Goal: Task Accomplishment & Management: Use online tool/utility

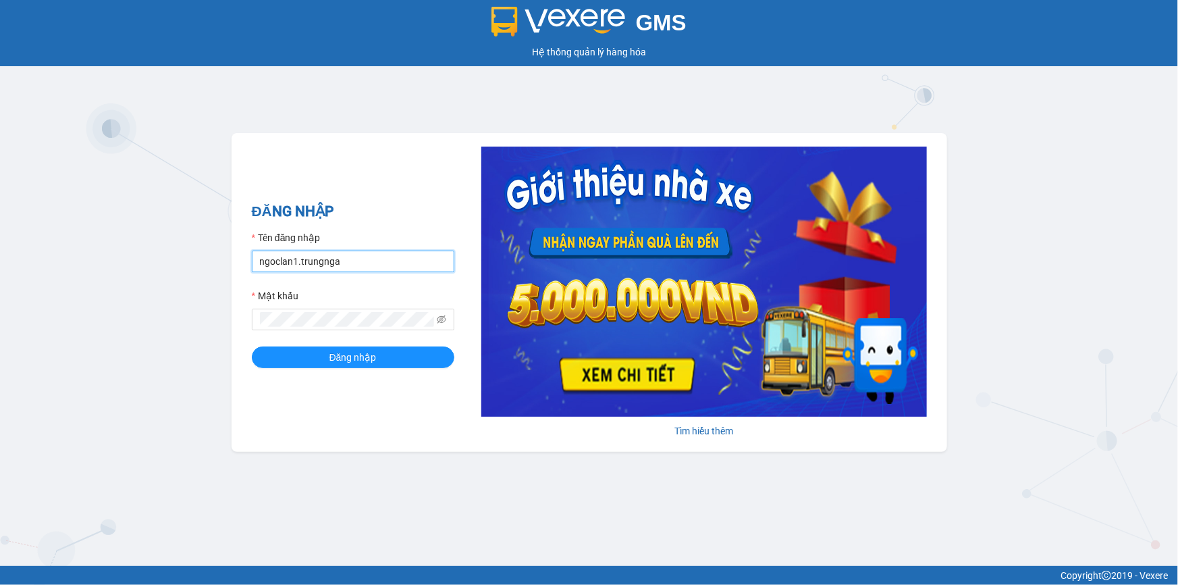
drag, startPoint x: 346, startPoint y: 262, endPoint x: 127, endPoint y: 264, distance: 219.4
click at [141, 264] on div "GMS Hệ thống quản lý hàng hóa ĐĂNG NHẬP Tên đăng nhập ngoclan1.trungnga Mật khẩ…" at bounding box center [589, 283] width 1178 height 566
type input "trucxinh.trungnga"
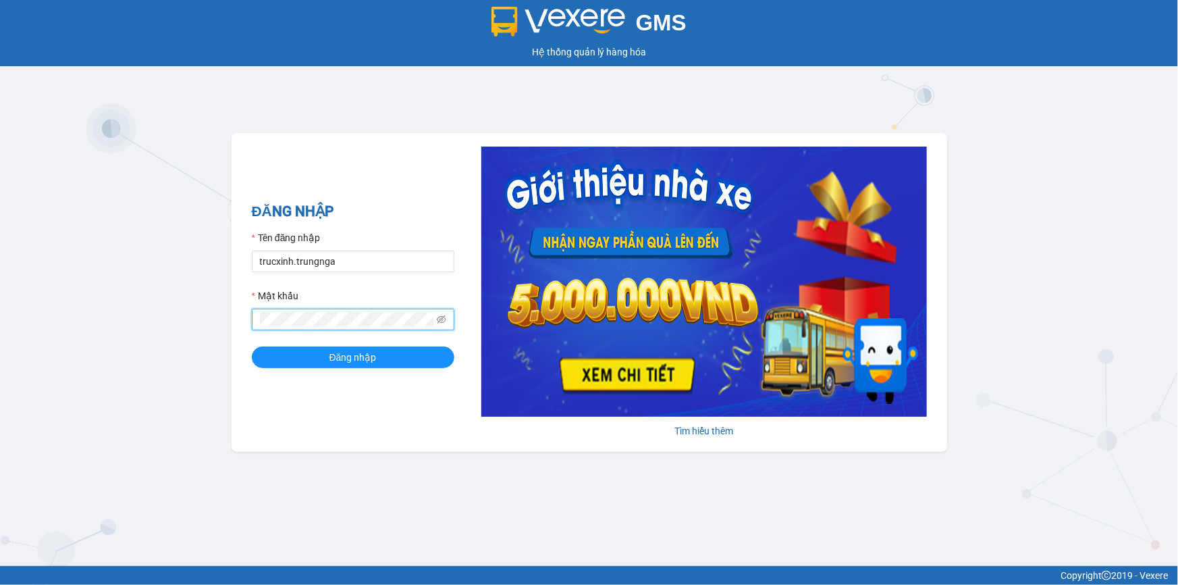
click at [252, 346] on button "Đăng nhập" at bounding box center [353, 357] width 203 height 22
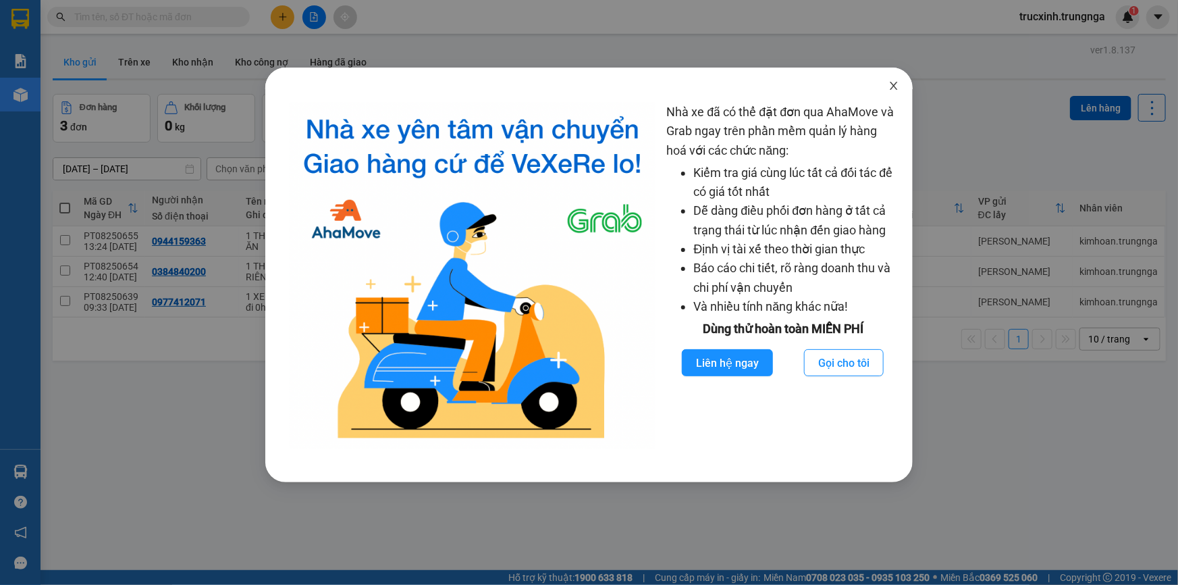
click at [893, 90] on icon "close" at bounding box center [893, 85] width 11 height 11
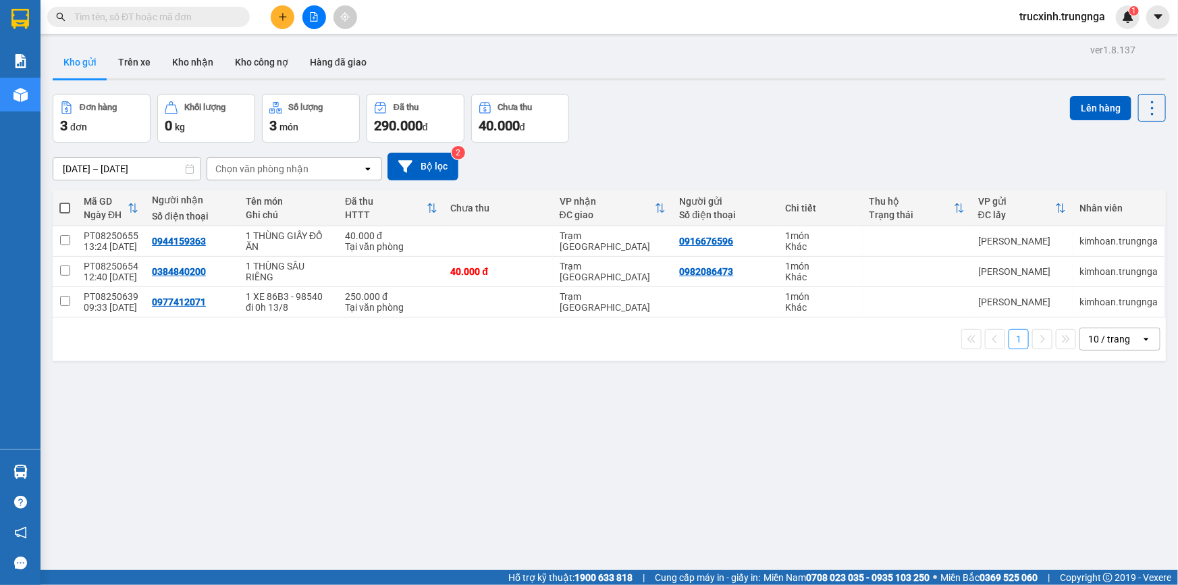
paste input "SG08250906"
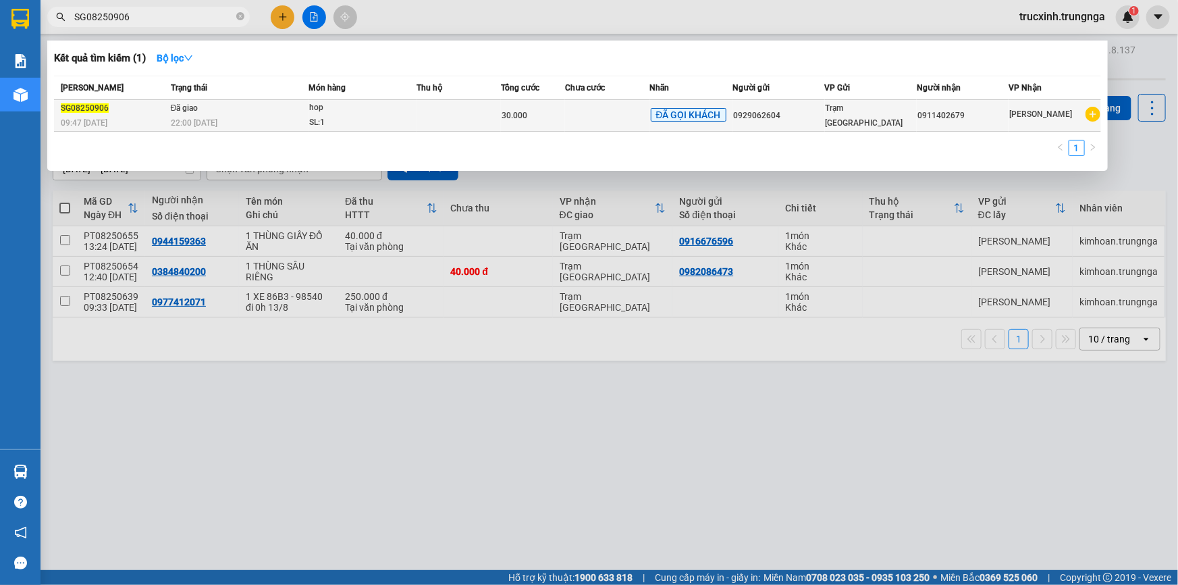
type input "SG08250906"
click at [137, 113] on div "SG08250906" at bounding box center [114, 108] width 106 height 14
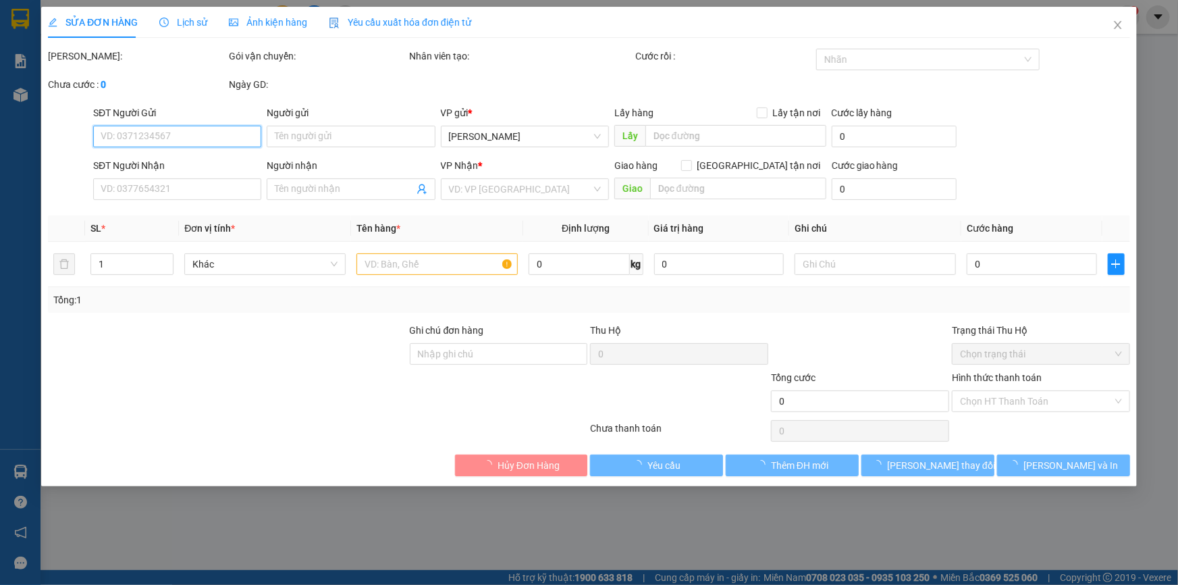
type input "0929062604"
type input "0911402679"
type input "30.000"
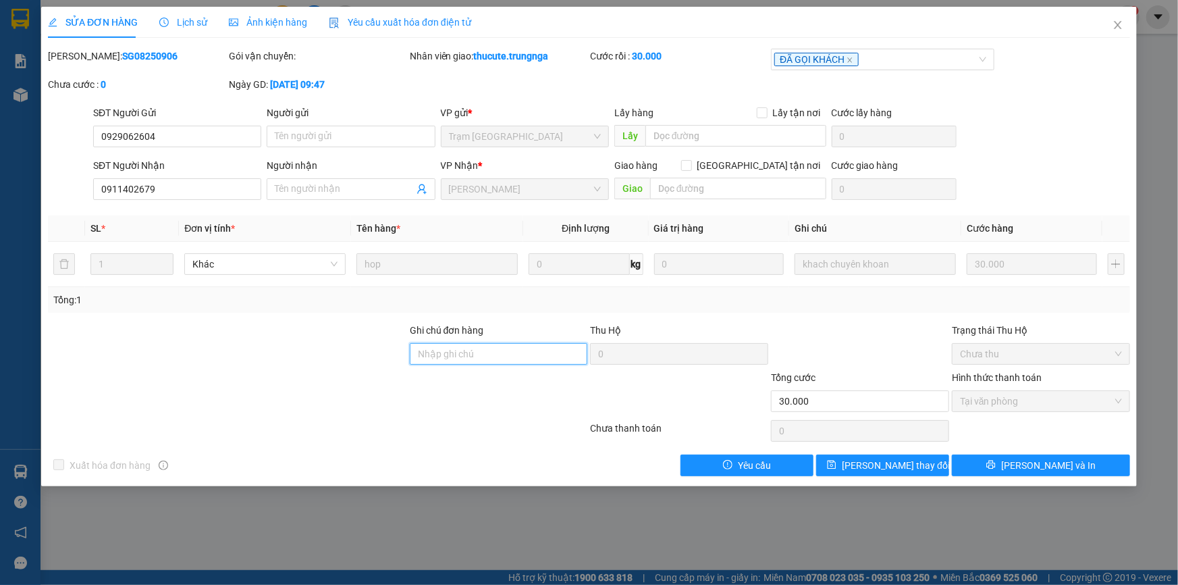
click at [464, 356] on input "Ghi chú đơn hàng" at bounding box center [499, 354] width 178 height 22
type input "CK"
click at [402, 20] on span "Yêu cầu xuất hóa đơn điện tử" at bounding box center [400, 22] width 142 height 11
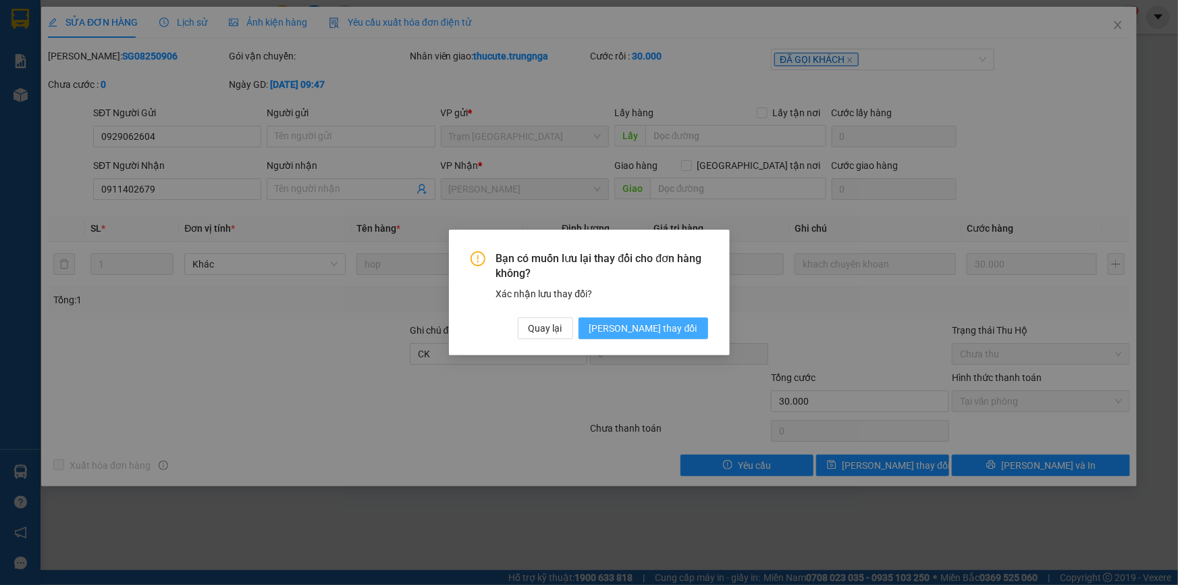
click at [681, 317] on button "Lưu thay đổi" at bounding box center [644, 328] width 130 height 22
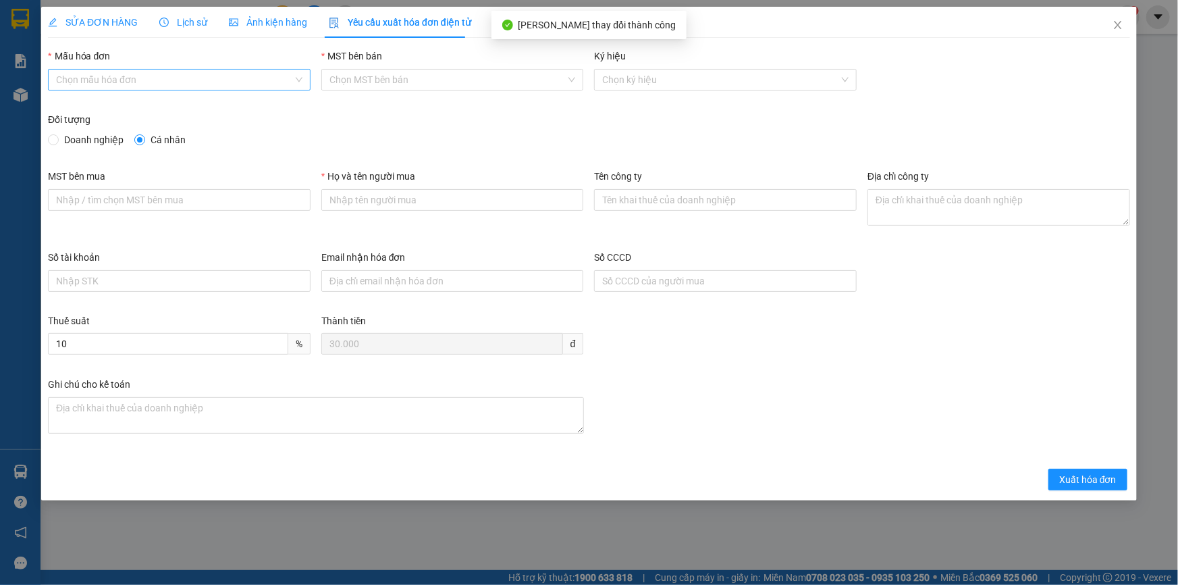
click at [140, 84] on input "Mẫu hóa đơn" at bounding box center [174, 80] width 237 height 20
click at [129, 114] on div "HÓA ĐƠN HÀNG" at bounding box center [179, 107] width 263 height 22
type input "8"
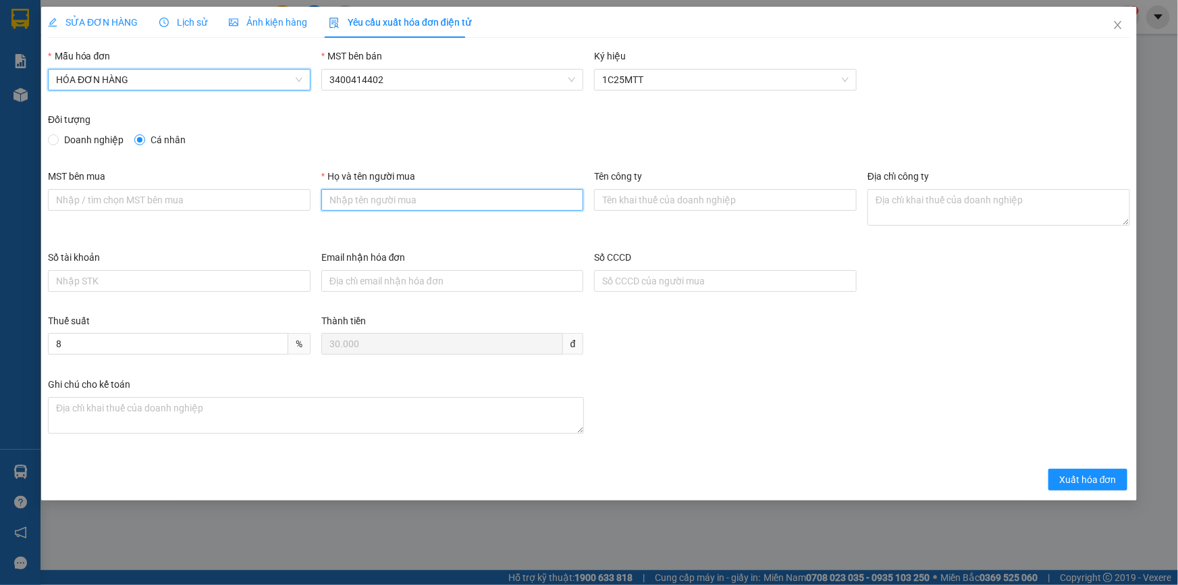
drag, startPoint x: 372, startPoint y: 197, endPoint x: 378, endPoint y: 205, distance: 10.1
click at [372, 197] on input "Họ và tên người mua" at bounding box center [452, 200] width 263 height 22
type input "Khách lẻ"
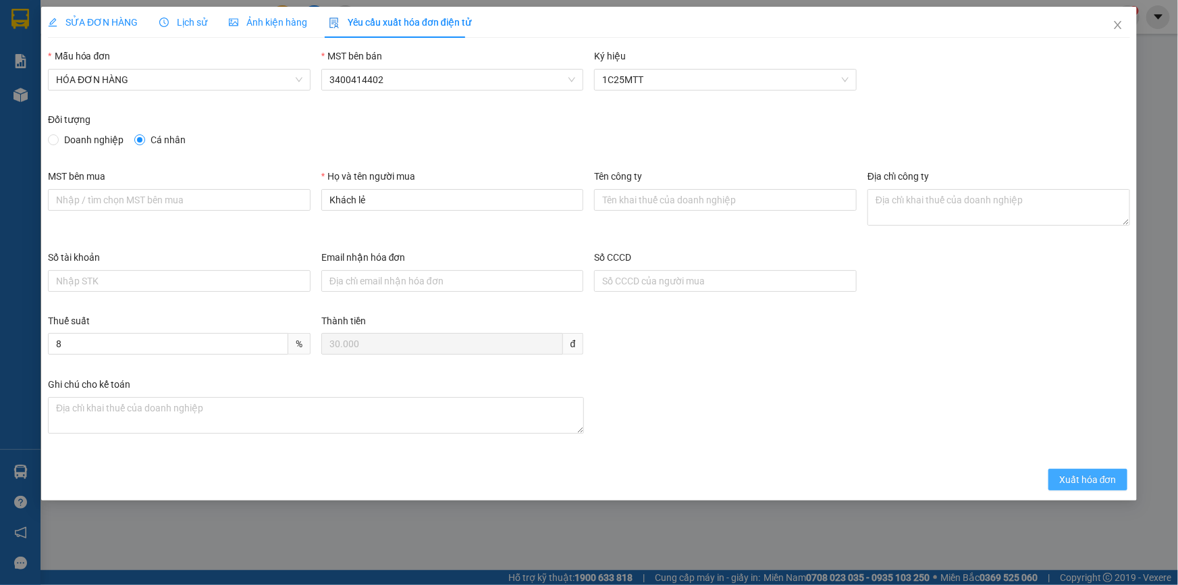
click at [1089, 479] on span "Xuất hóa đơn" at bounding box center [1087, 479] width 57 height 15
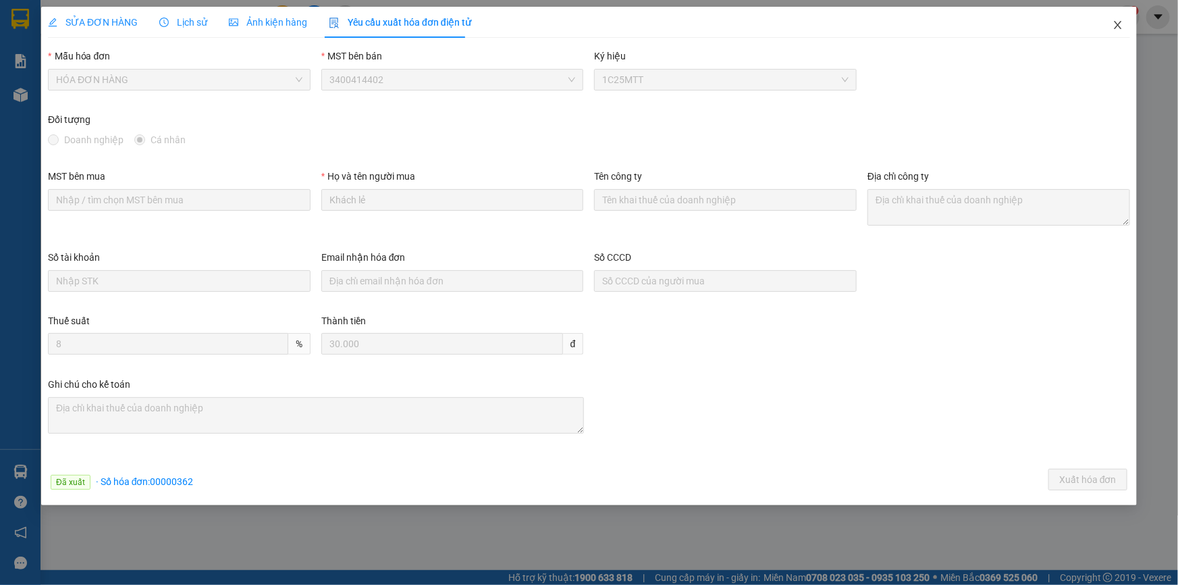
click at [1119, 26] on icon "close" at bounding box center [1117, 25] width 7 height 8
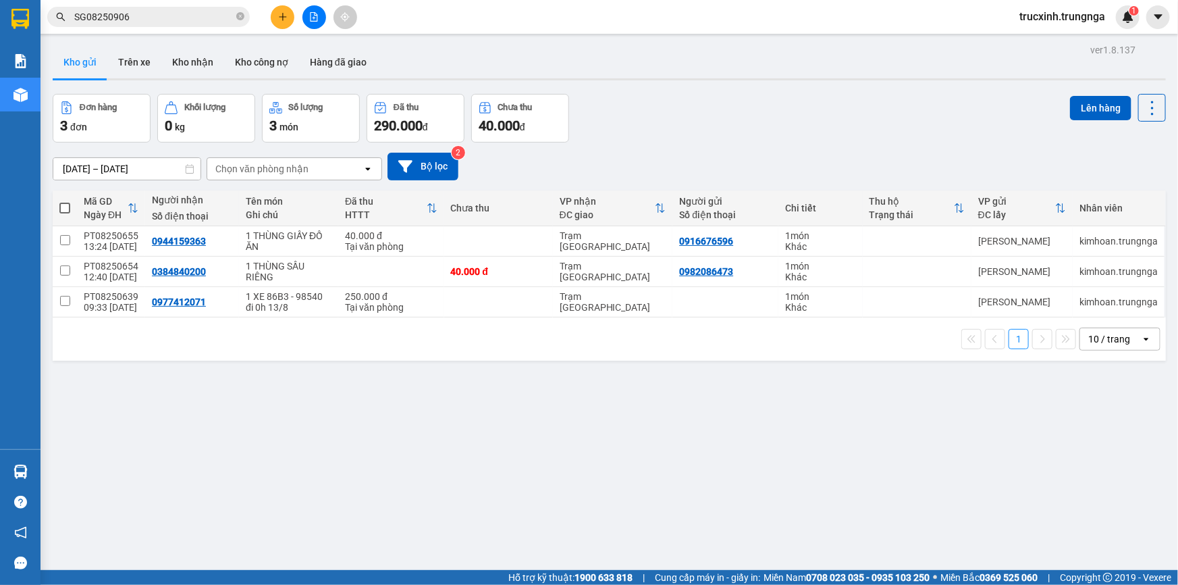
click at [151, 16] on input "SG08250906" at bounding box center [153, 16] width 159 height 15
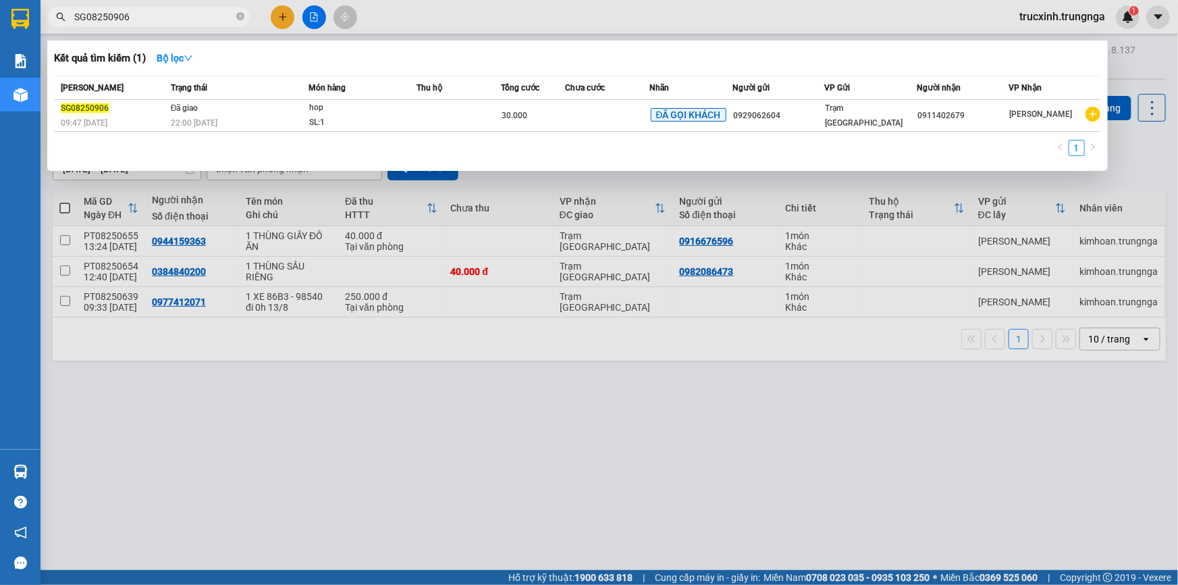
click at [151, 16] on input "SG08250906" at bounding box center [153, 16] width 159 height 15
paste input "11"
type input "SG08250911"
click at [346, 115] on div "SL: 2" at bounding box center [359, 122] width 101 height 15
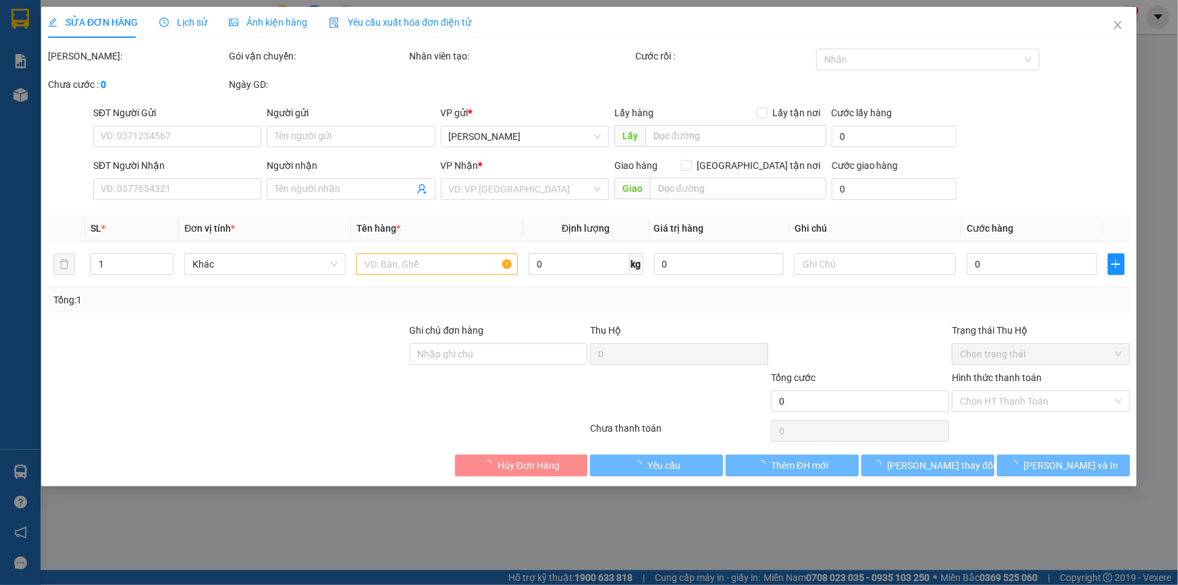
type input "0944951679"
type input "0946644312"
type input "50.000"
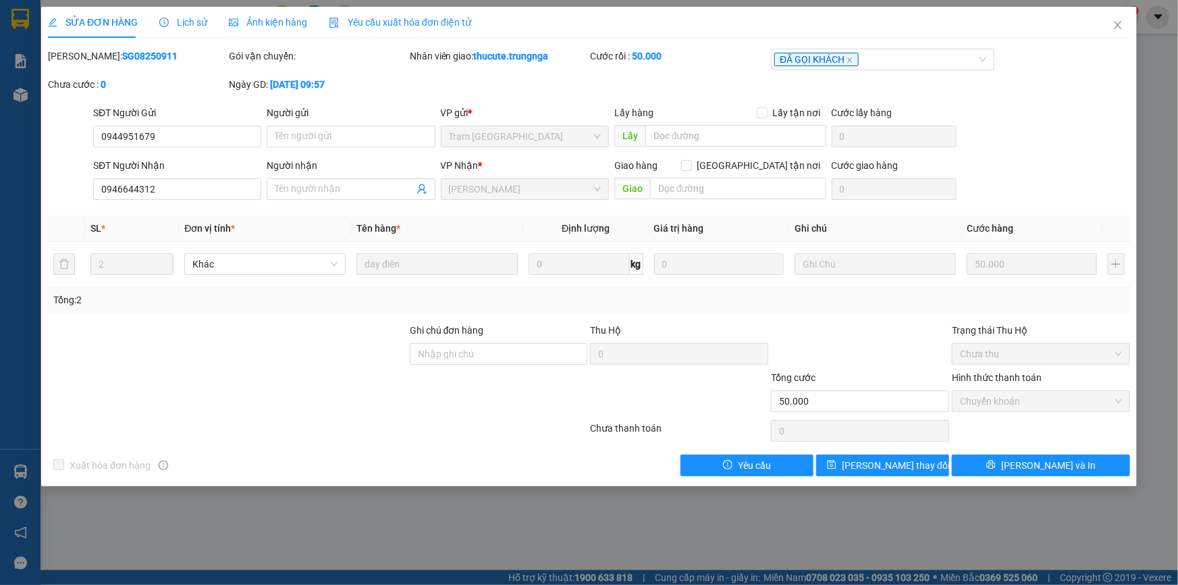
click at [424, 22] on span "Yêu cầu xuất hóa đơn điện tử" at bounding box center [400, 22] width 142 height 11
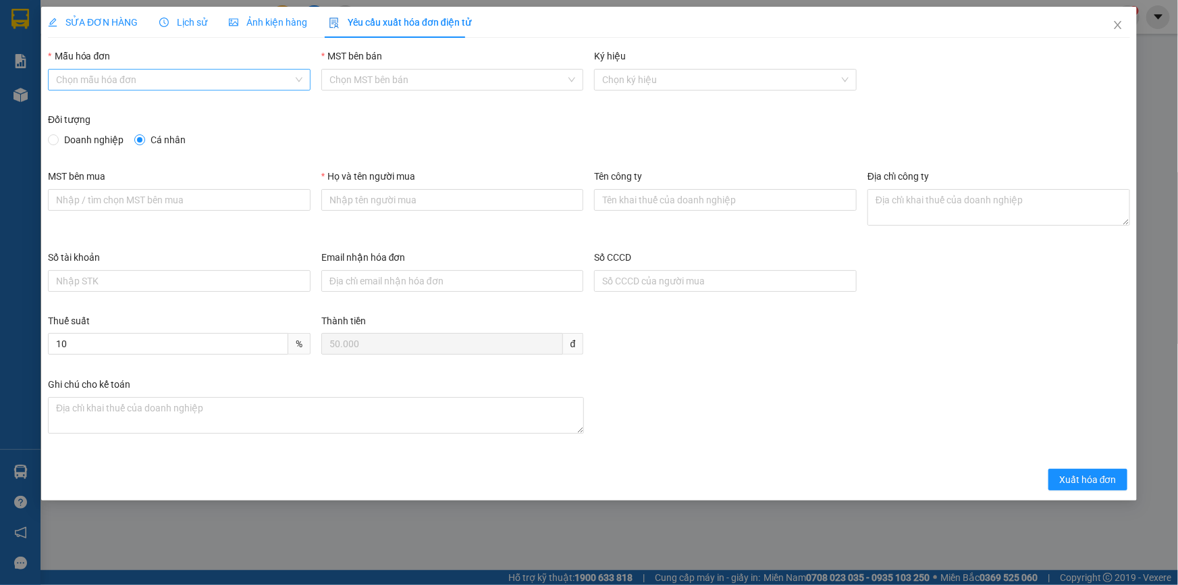
click at [188, 82] on input "Mẫu hóa đơn" at bounding box center [174, 80] width 237 height 20
click at [164, 116] on div "HÓA ĐƠN HÀNG" at bounding box center [179, 107] width 263 height 22
type input "8"
drag, startPoint x: 367, startPoint y: 201, endPoint x: 378, endPoint y: 217, distance: 19.9
click at [367, 201] on input "Họ và tên người mua" at bounding box center [452, 200] width 263 height 22
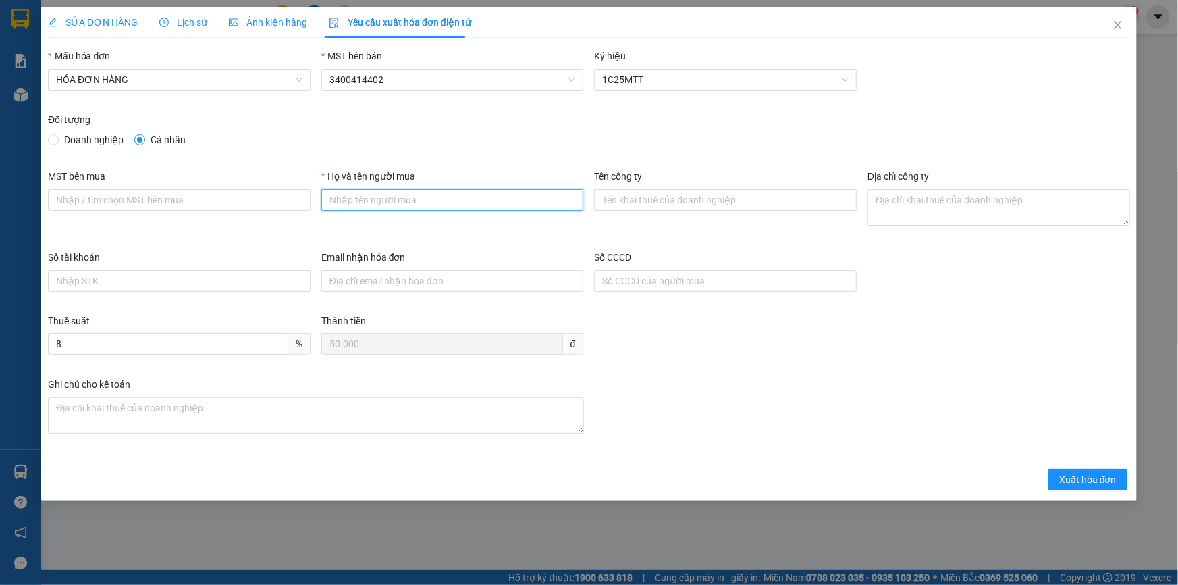
type input "Khách lẻ"
click at [1098, 481] on span "Xuất hóa đơn" at bounding box center [1087, 479] width 57 height 15
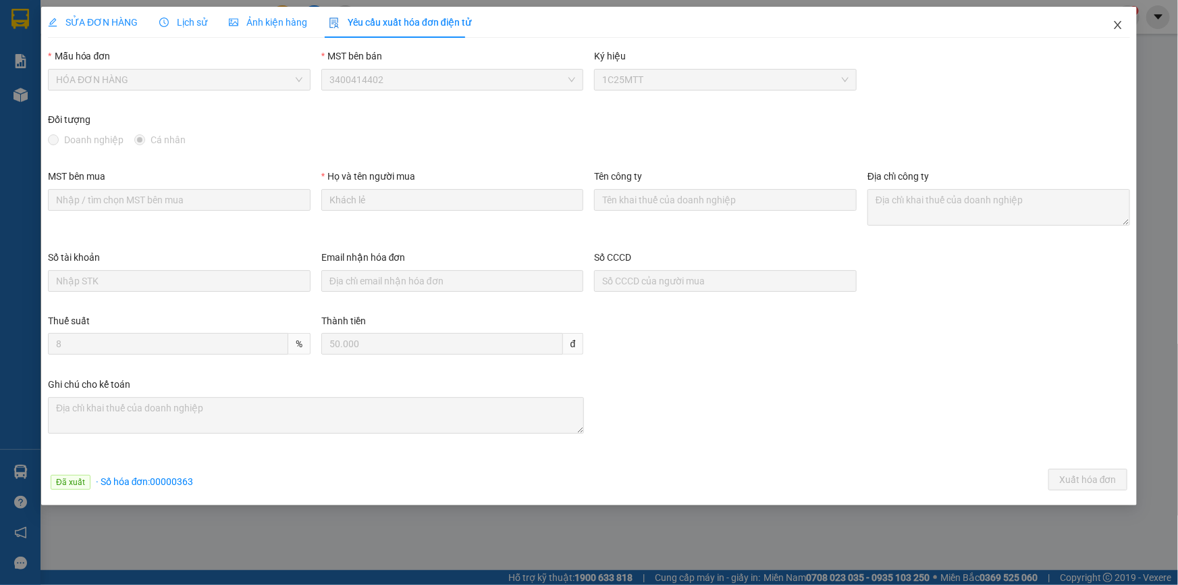
click at [1119, 24] on icon "close" at bounding box center [1117, 25] width 7 height 8
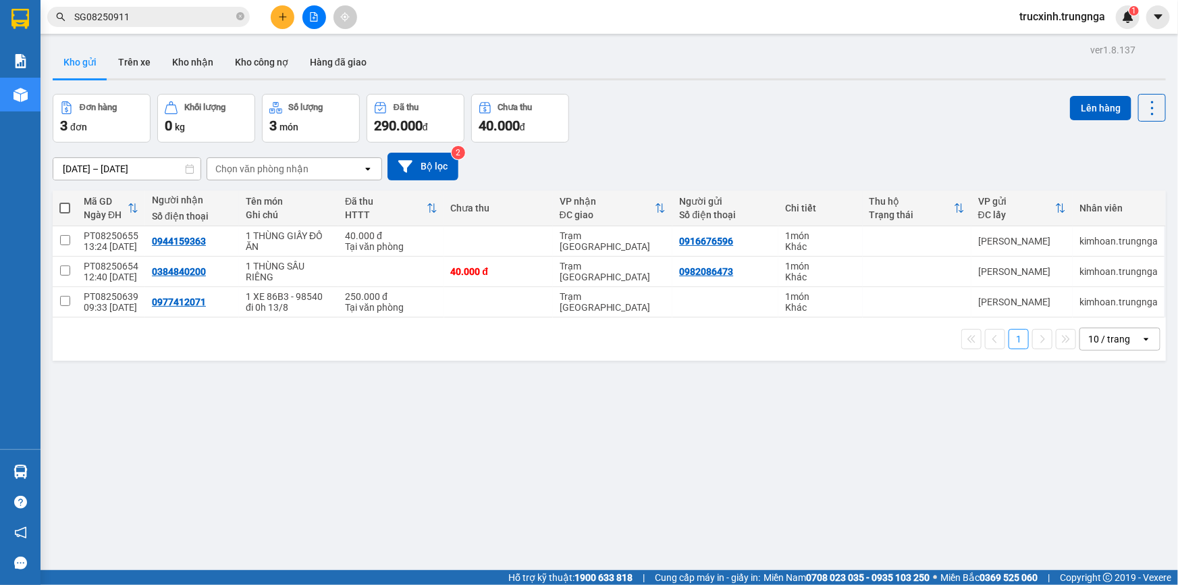
click at [147, 18] on input "SG08250911" at bounding box center [153, 16] width 159 height 15
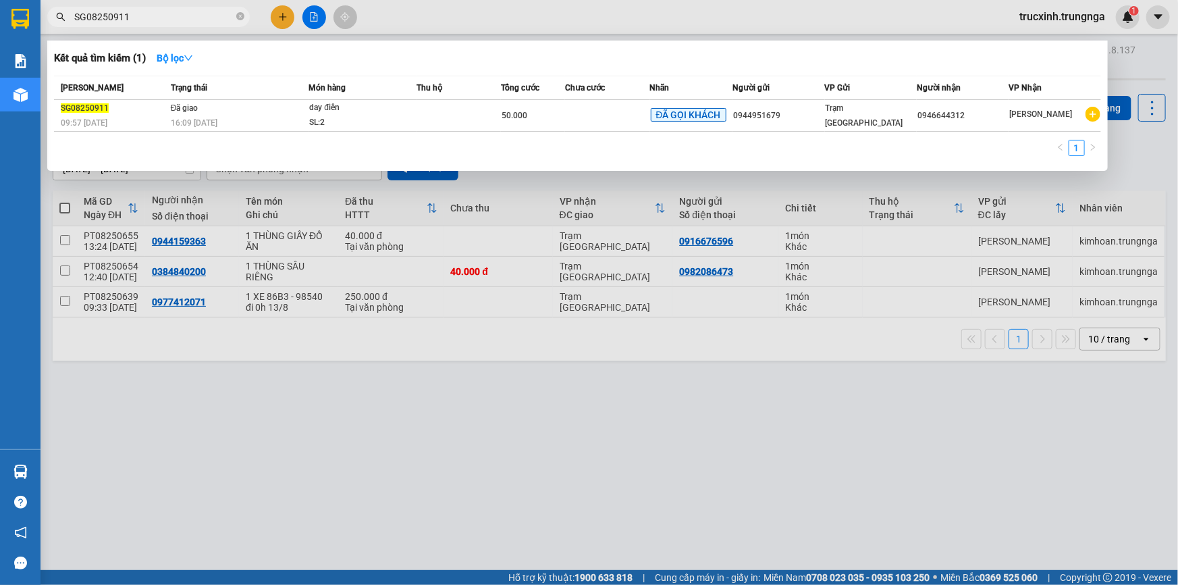
click at [147, 18] on input "SG08250911" at bounding box center [153, 16] width 159 height 15
paste input "6"
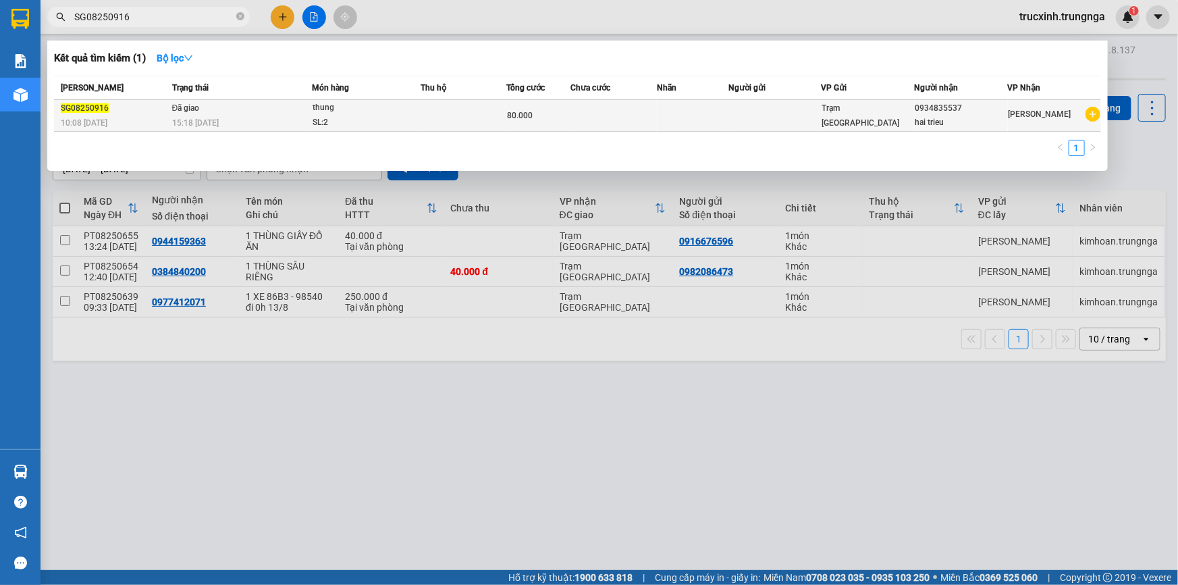
type input "SG08250916"
click at [445, 112] on td at bounding box center [464, 116] width 86 height 32
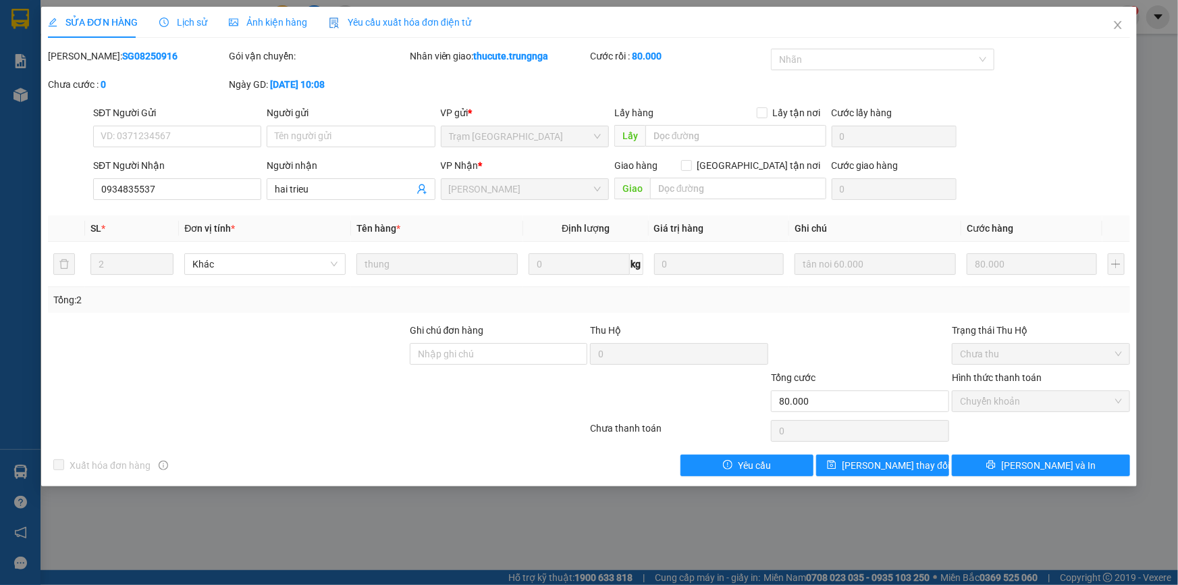
click at [412, 18] on span "Yêu cầu xuất hóa đơn điện tử" at bounding box center [400, 22] width 142 height 11
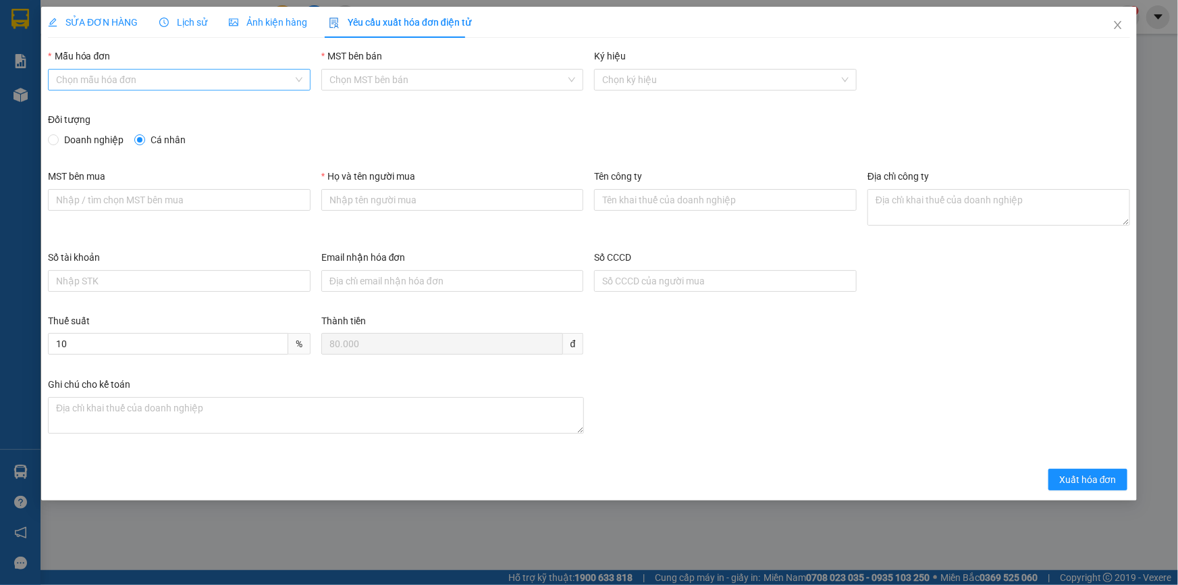
click at [198, 77] on input "Mẫu hóa đơn" at bounding box center [174, 80] width 237 height 20
click at [153, 107] on div "HÓA ĐƠN HÀNG" at bounding box center [179, 106] width 246 height 15
type input "8"
click at [385, 194] on input "Họ và tên người mua" at bounding box center [452, 200] width 263 height 22
type input "Khách lẻ"
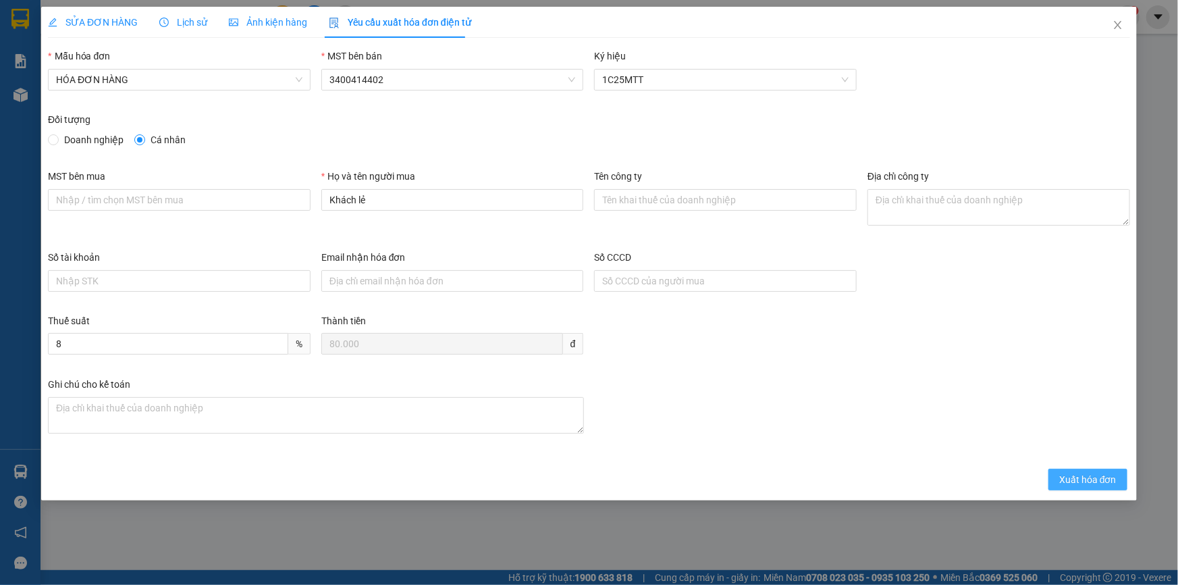
drag, startPoint x: 1082, startPoint y: 476, endPoint x: 1088, endPoint y: 469, distance: 9.6
click at [1083, 476] on span "Xuất hóa đơn" at bounding box center [1087, 479] width 57 height 15
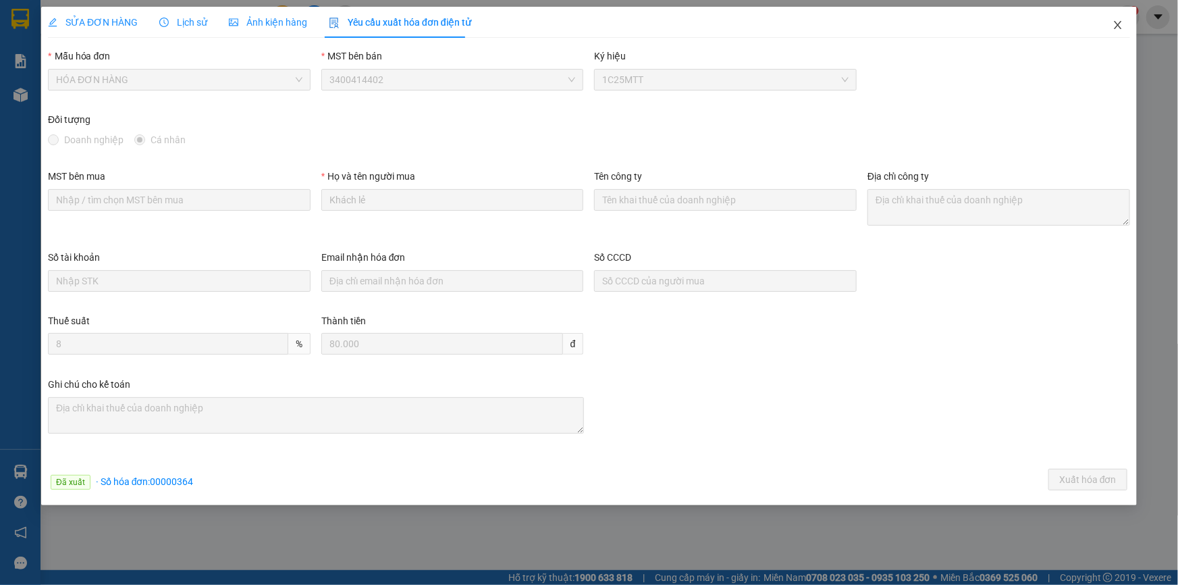
click at [1114, 25] on icon "close" at bounding box center [1118, 25] width 11 height 11
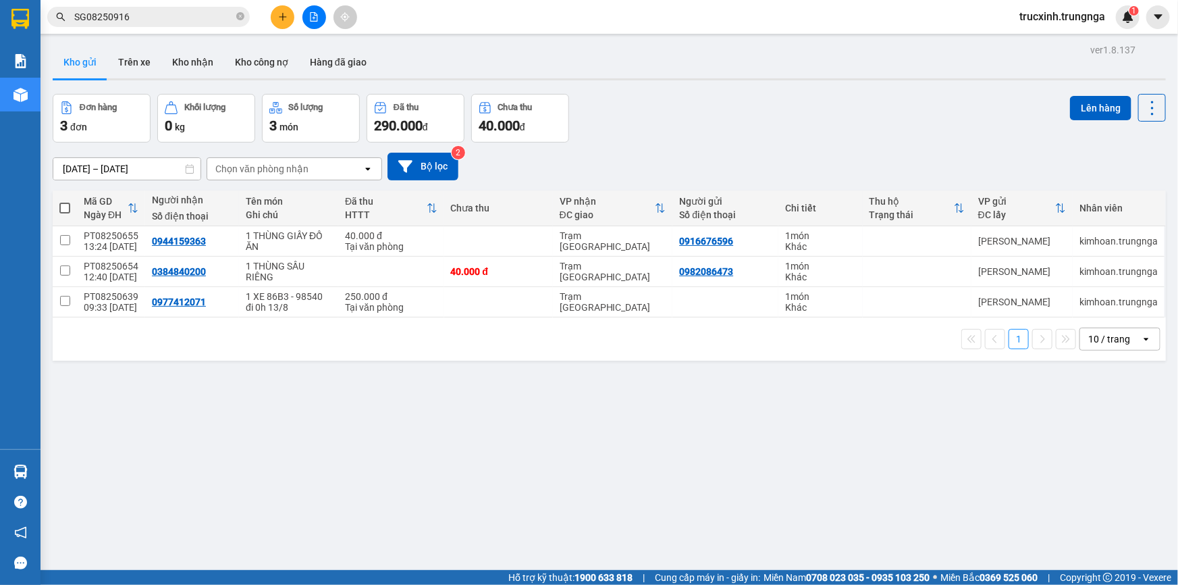
click at [126, 24] on span "SG08250916" at bounding box center [148, 17] width 203 height 20
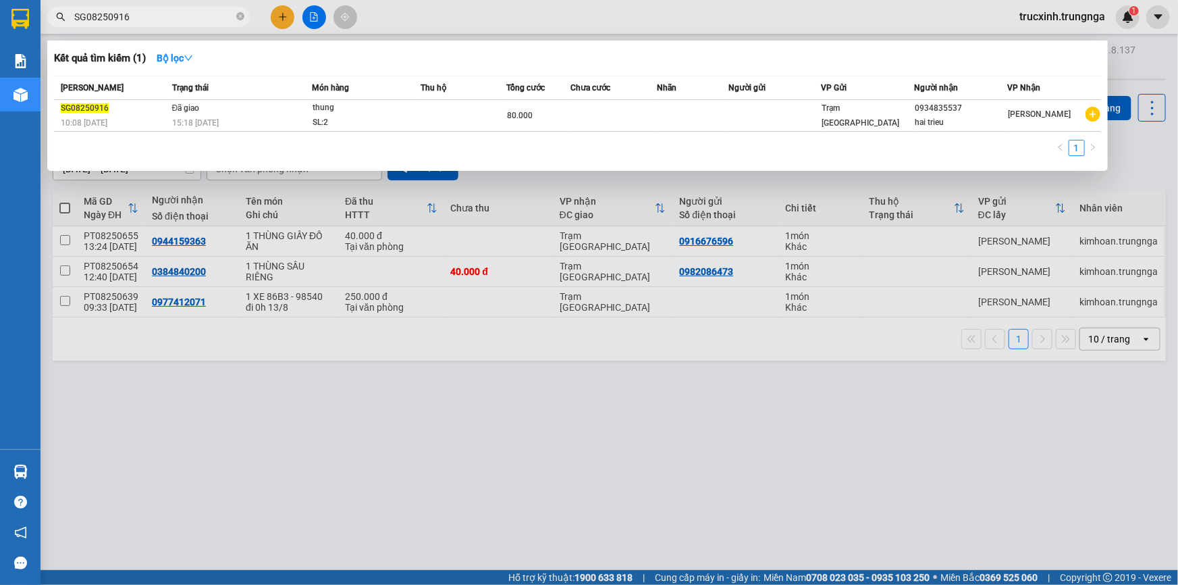
click at [133, 20] on input "SG08250916" at bounding box center [153, 16] width 159 height 15
paste input "24"
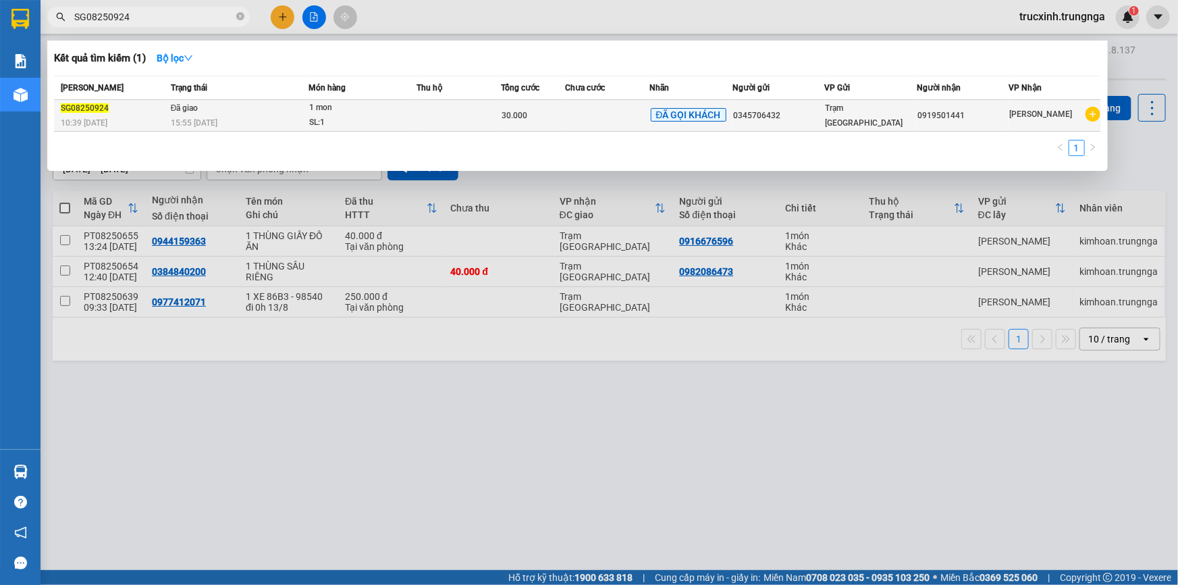
type input "SG08250924"
click at [211, 115] on div "15:55 - 11/08" at bounding box center [240, 122] width 138 height 15
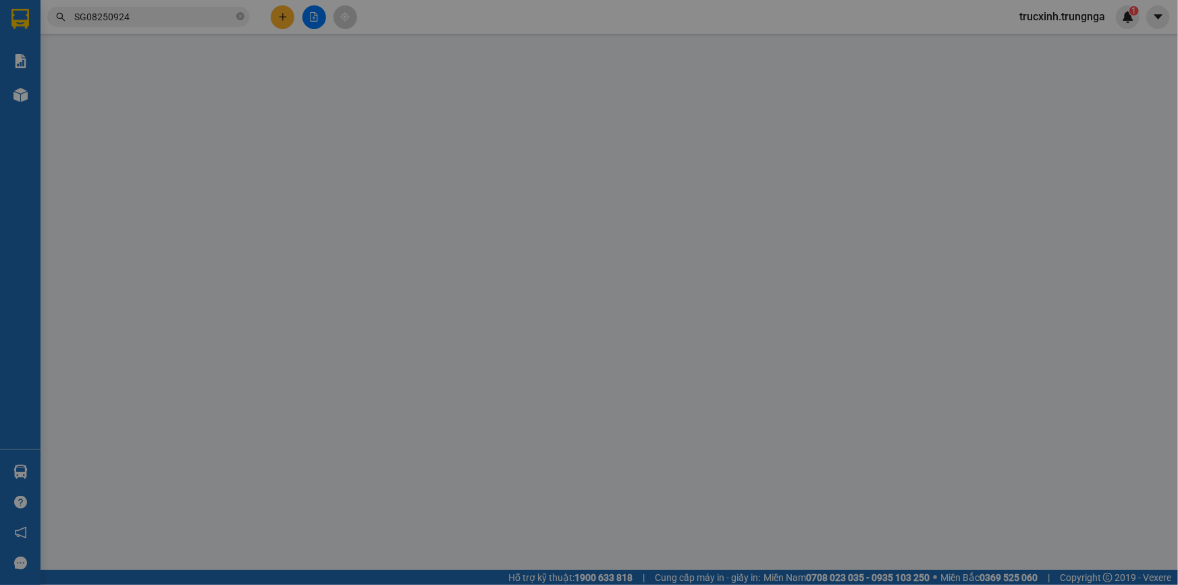
type input "0345706432"
type input "0919501441"
type input "30.000"
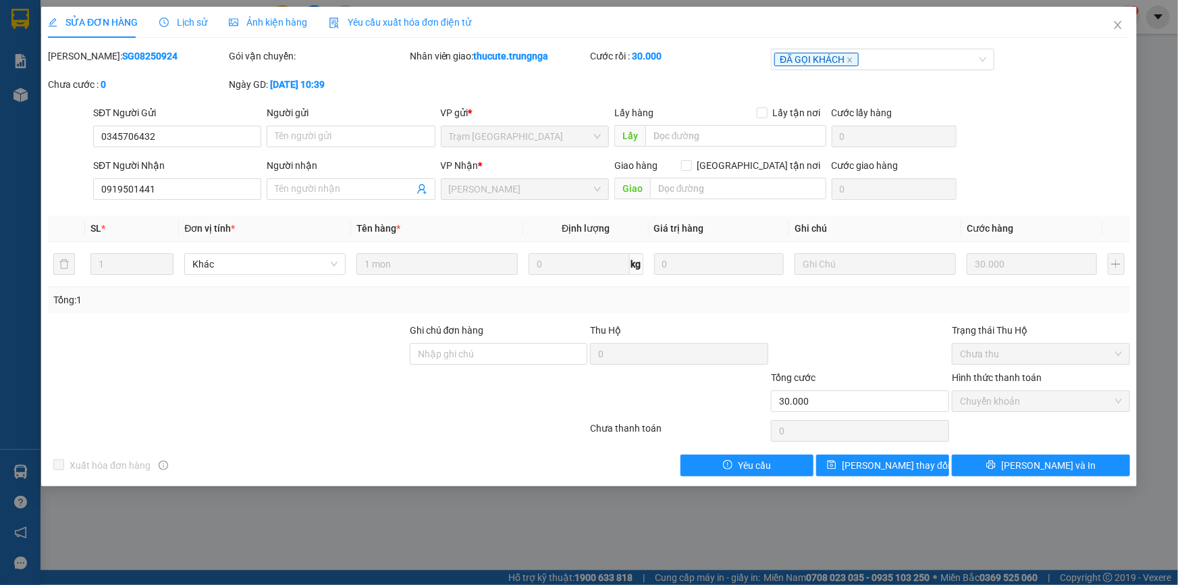
click at [422, 22] on span "Yêu cầu xuất hóa đơn điện tử" at bounding box center [400, 22] width 142 height 11
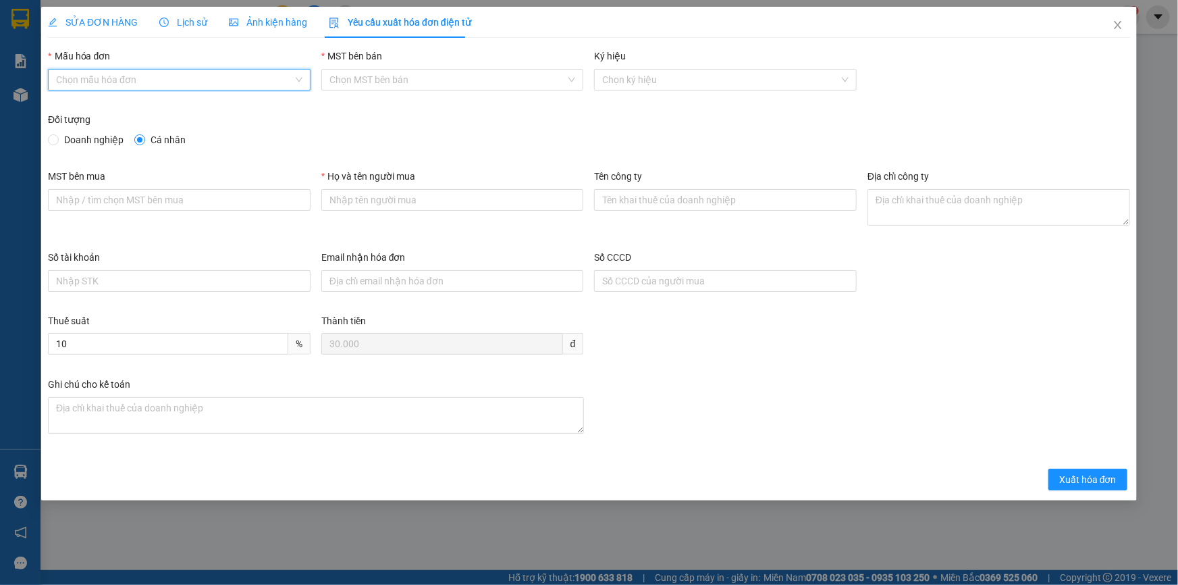
click at [184, 77] on input "Mẫu hóa đơn" at bounding box center [174, 80] width 237 height 20
click at [155, 113] on div "HÓA ĐƠN HÀNG" at bounding box center [179, 106] width 246 height 15
type input "8"
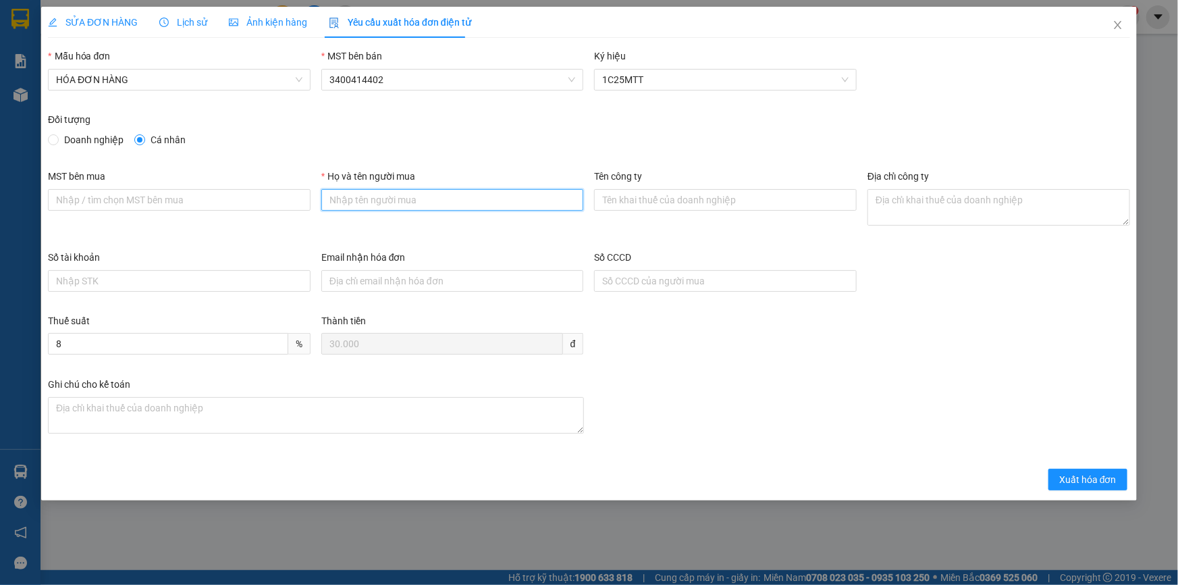
click at [401, 192] on input "Họ và tên người mua" at bounding box center [452, 200] width 263 height 22
type input "Khách lẻ"
click at [1084, 474] on span "Xuất hóa đơn" at bounding box center [1087, 479] width 57 height 15
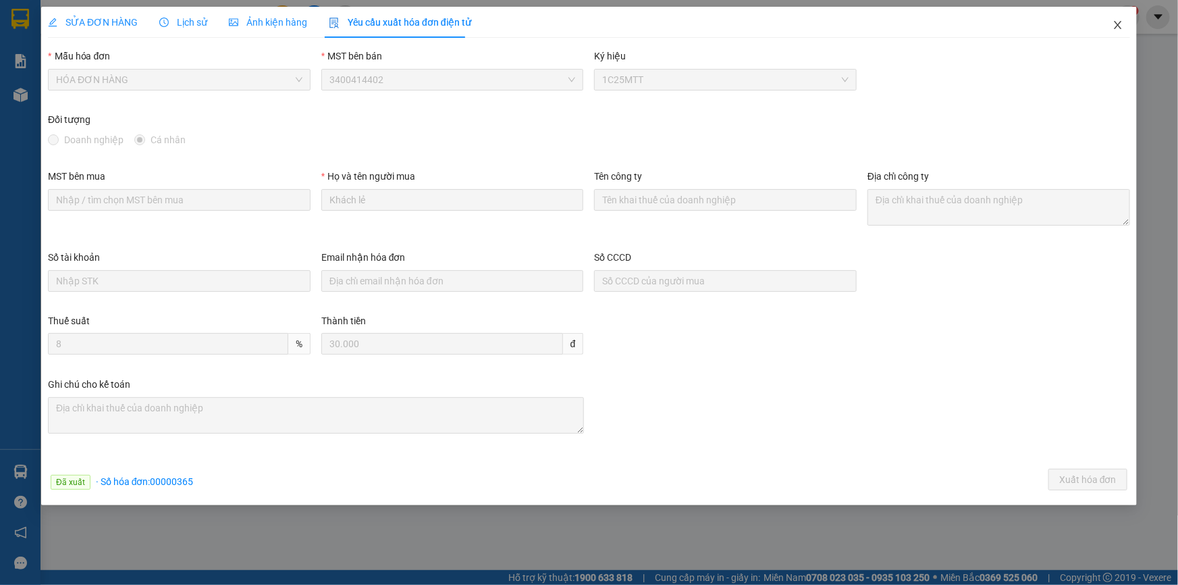
click at [1115, 27] on icon "close" at bounding box center [1118, 25] width 11 height 11
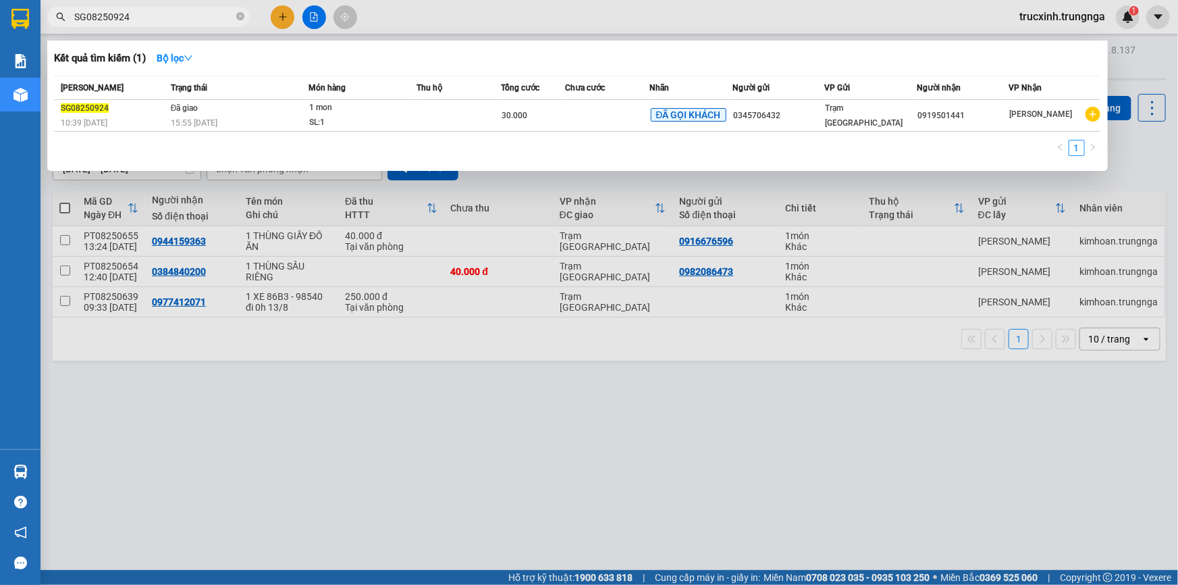
click at [151, 18] on input "SG08250924" at bounding box center [153, 16] width 159 height 15
paste input "7"
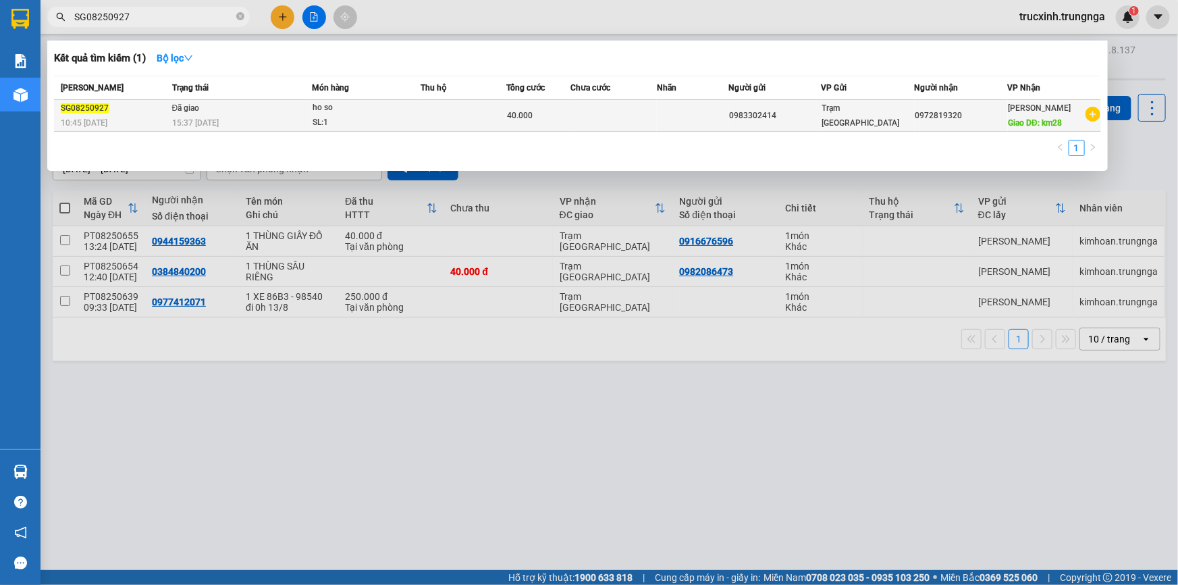
type input "SG08250927"
click at [351, 117] on div "SL: 1" at bounding box center [363, 122] width 101 height 15
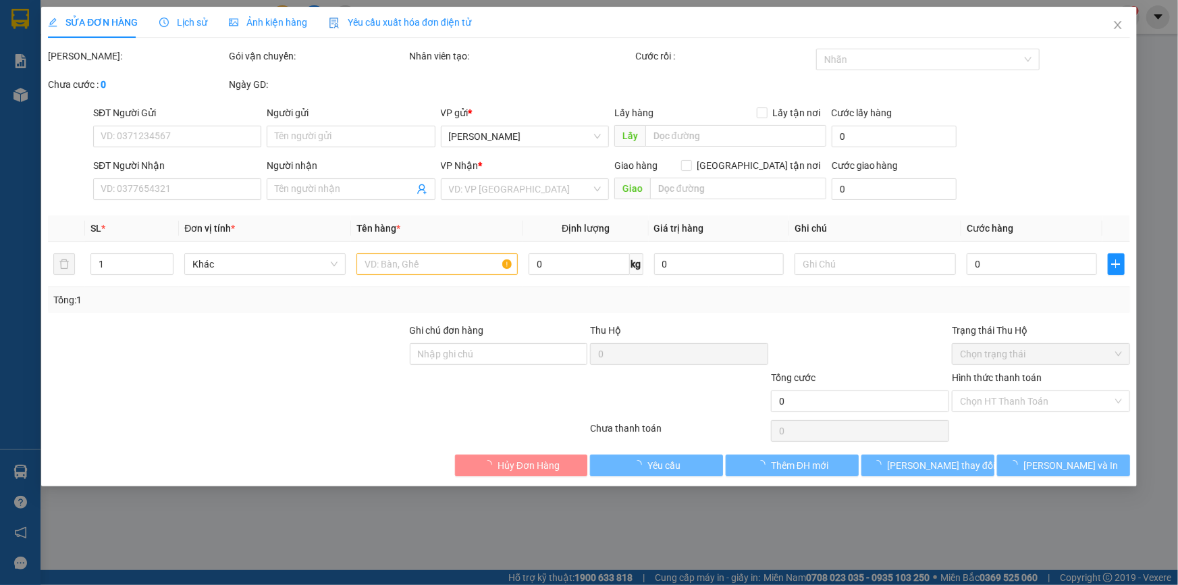
type input "0983302414"
type input "0972819320"
type input "km28"
type input "40.000"
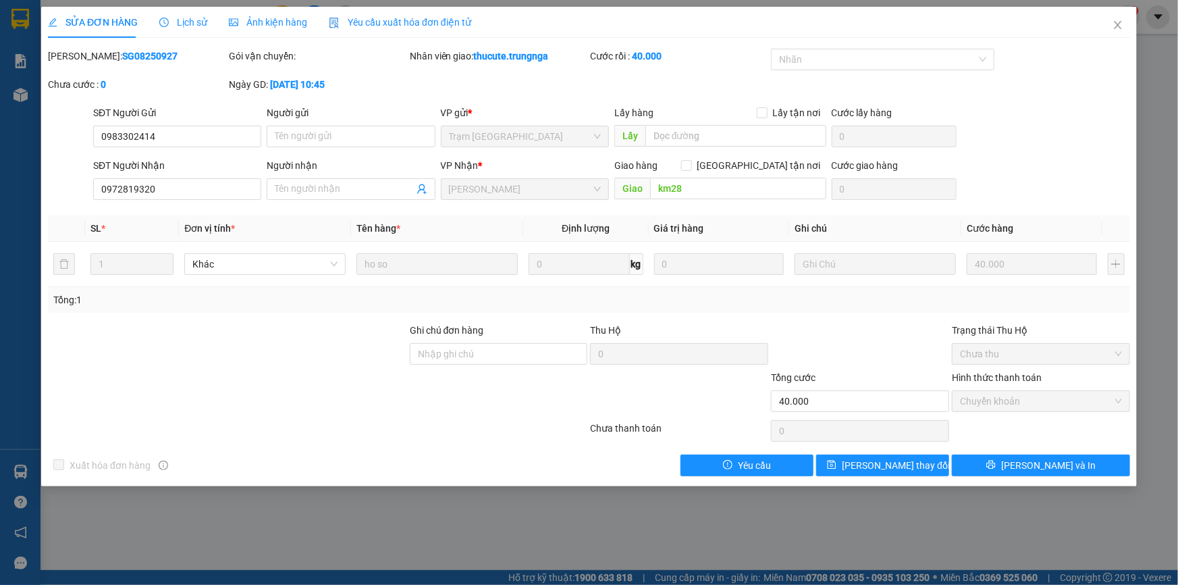
drag, startPoint x: 434, startPoint y: 24, endPoint x: 381, endPoint y: 44, distance: 57.1
click at [434, 23] on span "Yêu cầu xuất hóa đơn điện tử" at bounding box center [400, 22] width 142 height 11
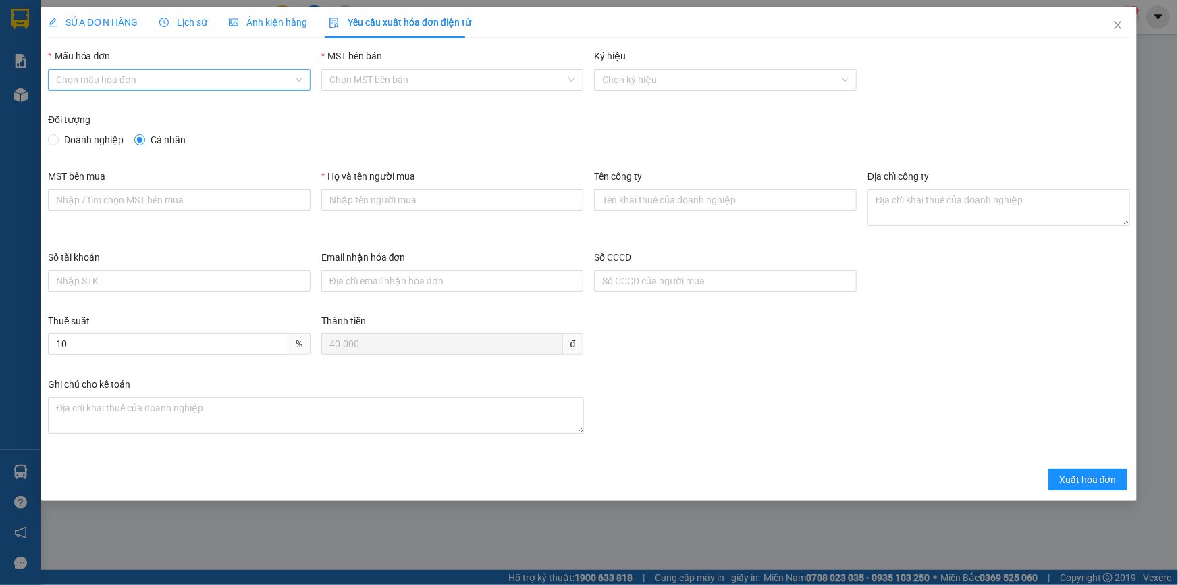
click at [169, 86] on input "Mẫu hóa đơn" at bounding box center [174, 80] width 237 height 20
click at [142, 109] on div "HÓA ĐƠN HÀNG" at bounding box center [179, 106] width 246 height 15
type input "8"
click at [377, 203] on input "Họ và tên người mua" at bounding box center [452, 200] width 263 height 22
type input "Khách lẻ"
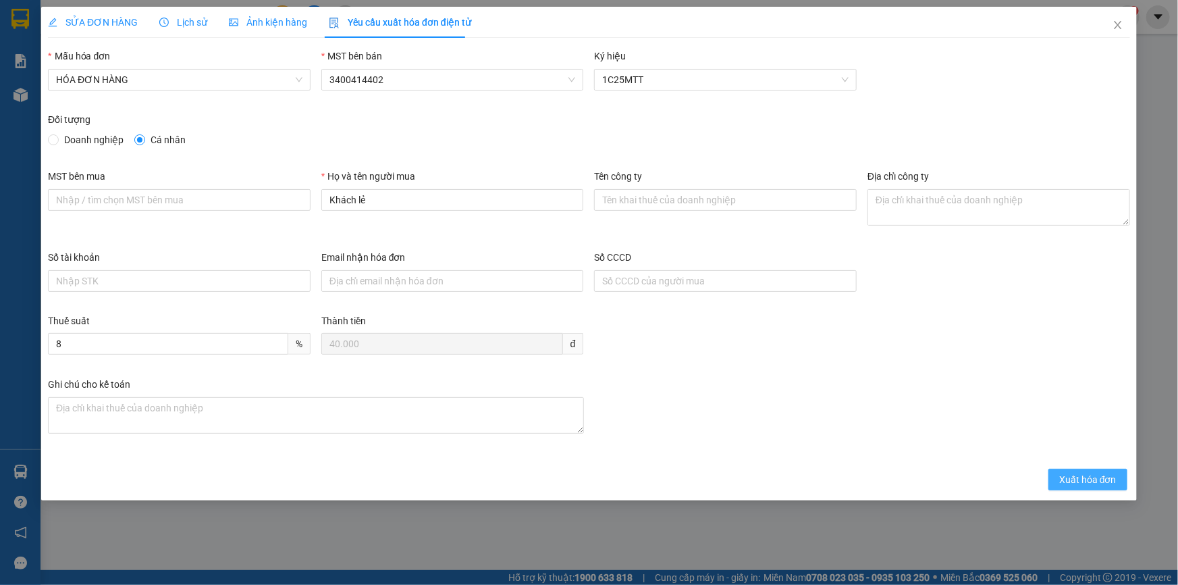
click at [1107, 479] on span "Xuất hóa đơn" at bounding box center [1087, 479] width 57 height 15
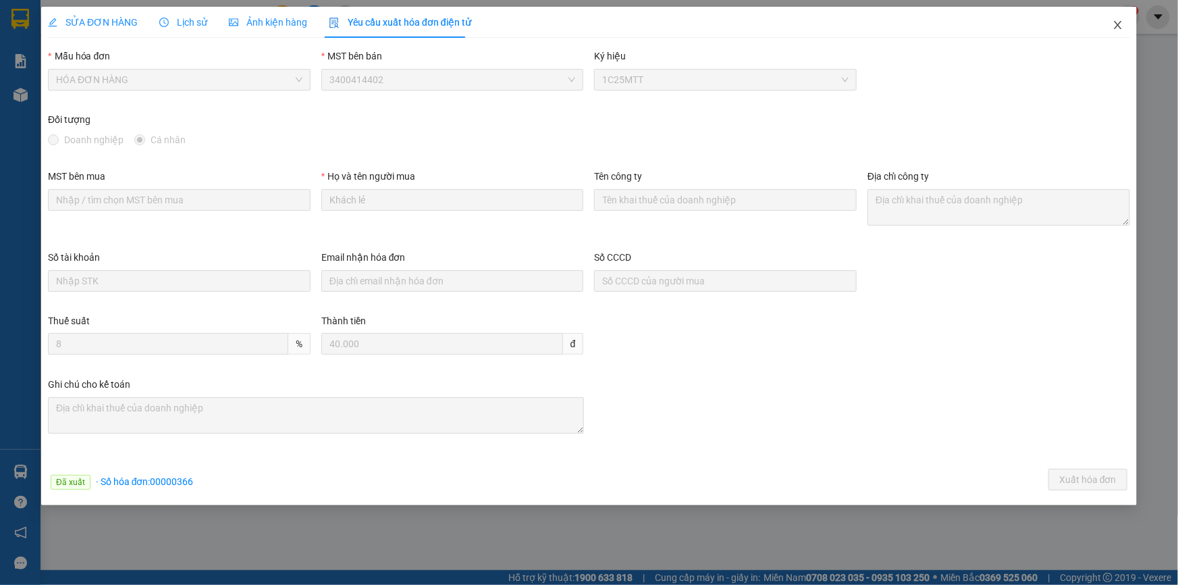
click at [1118, 24] on icon "close" at bounding box center [1118, 25] width 11 height 11
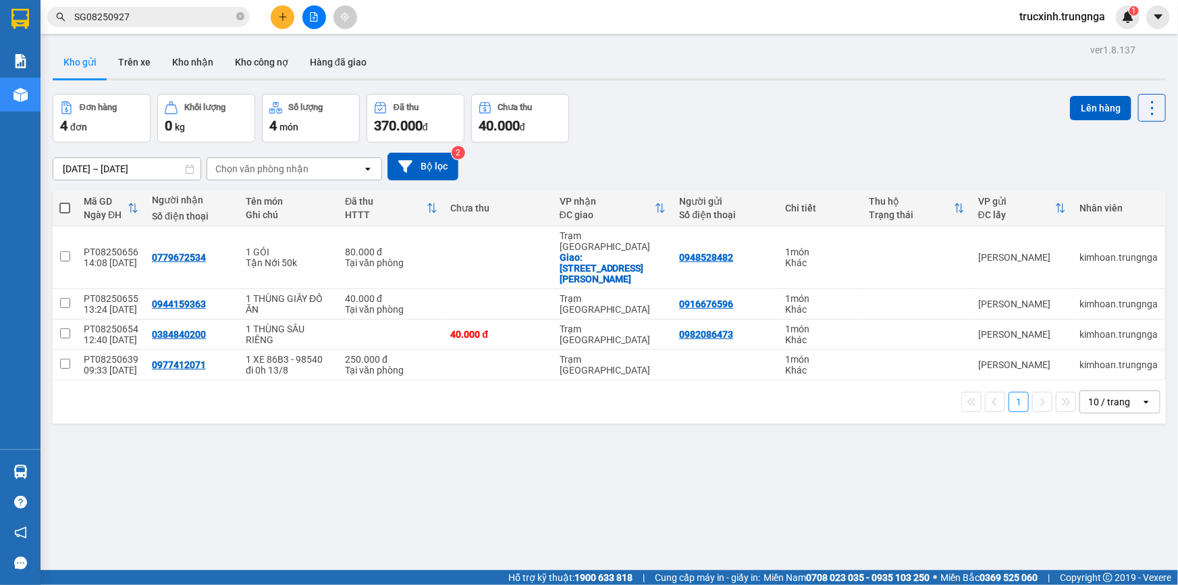
click at [141, 7] on span "SG08250927" at bounding box center [148, 17] width 203 height 20
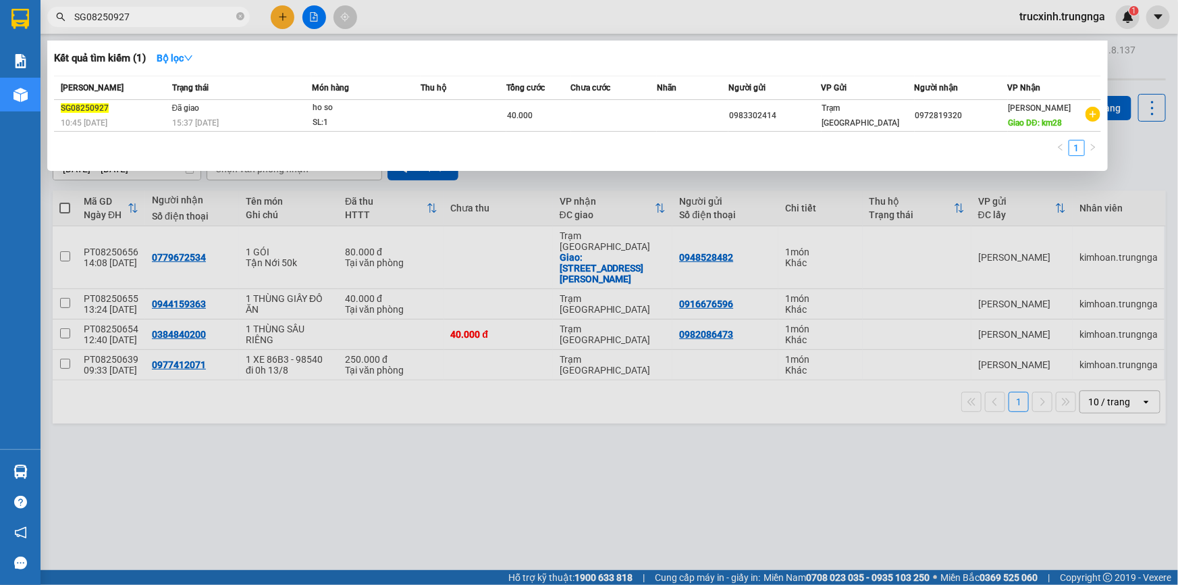
click at [140, 10] on input "SG08250927" at bounding box center [153, 16] width 159 height 15
paste input "35"
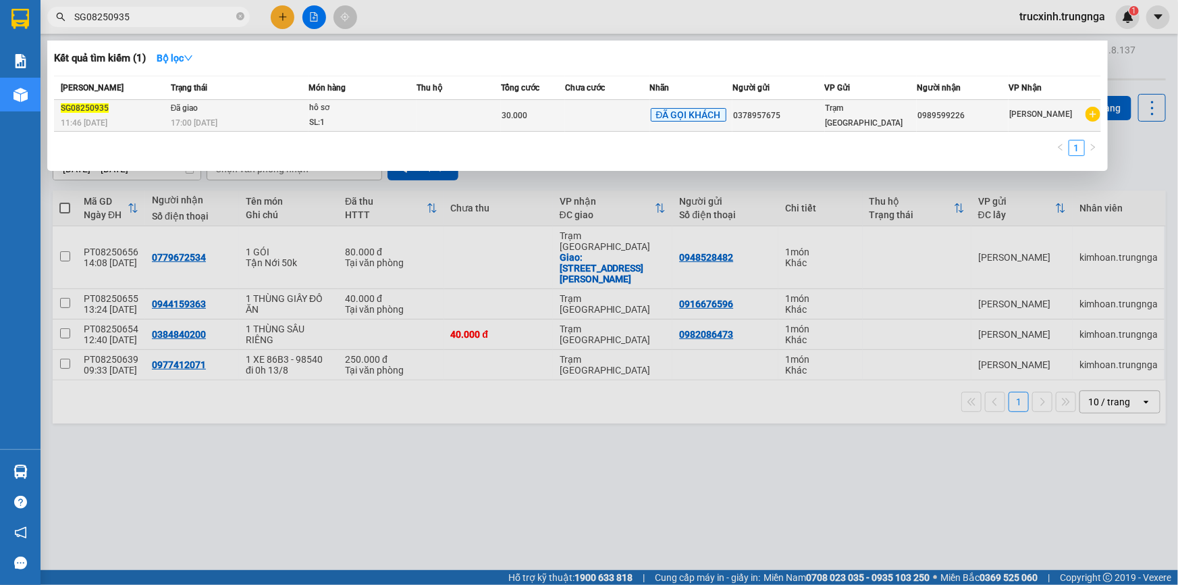
type input "SG08250935"
click at [487, 111] on td at bounding box center [459, 116] width 85 height 32
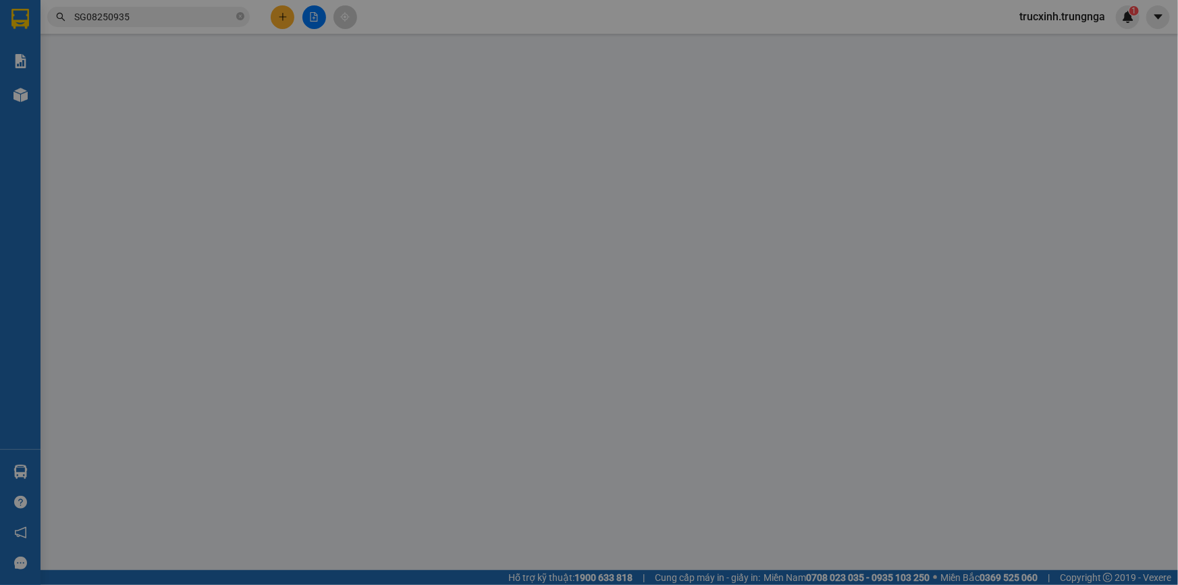
type input "0378957675"
type input "0989599226"
type input "30.000"
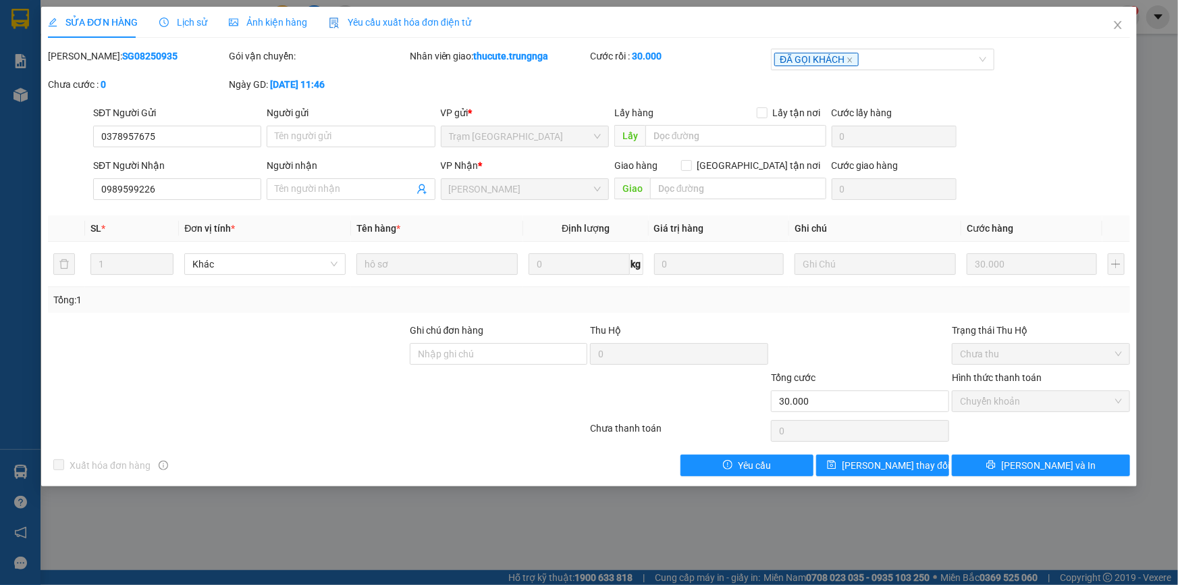
click at [419, 22] on span "Yêu cầu xuất hóa đơn điện tử" at bounding box center [400, 22] width 142 height 11
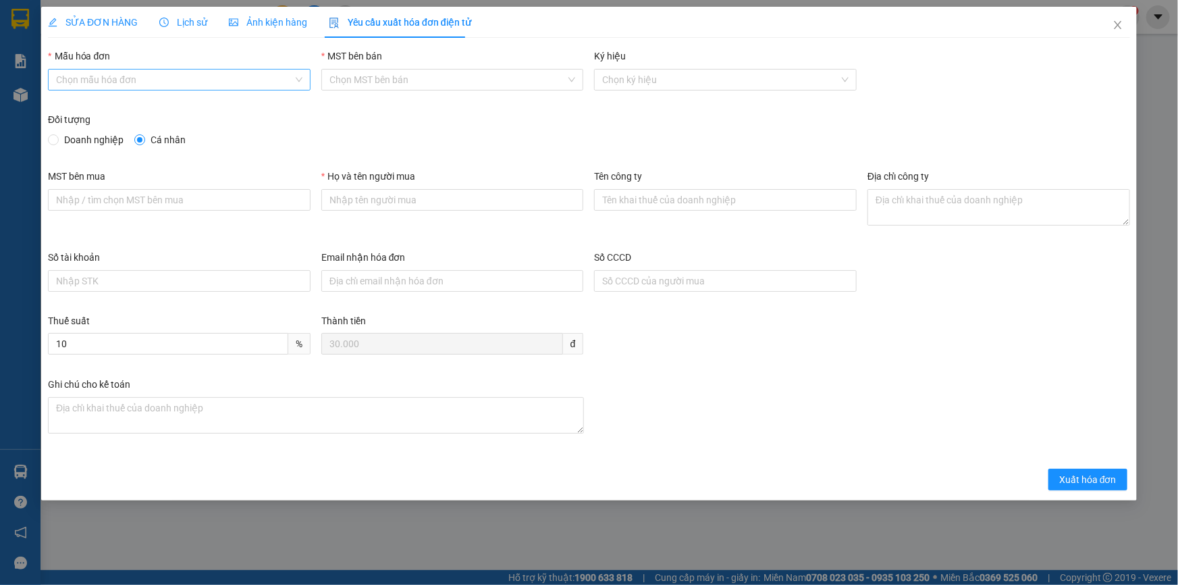
click at [205, 80] on input "Mẫu hóa đơn" at bounding box center [174, 80] width 237 height 20
click at [162, 111] on div "HÓA ĐƠN HÀNG" at bounding box center [179, 106] width 246 height 15
type input "8"
click at [353, 194] on input "Họ và tên người mua" at bounding box center [452, 200] width 263 height 22
type input "Khách lẻ"
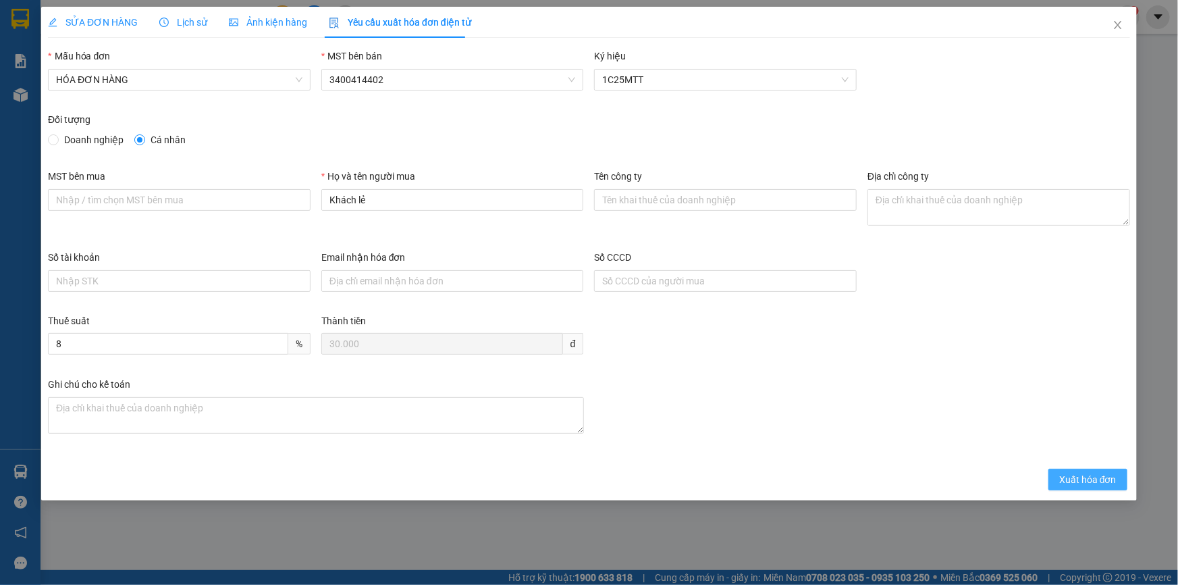
click at [1086, 479] on span "Xuất hóa đơn" at bounding box center [1087, 479] width 57 height 15
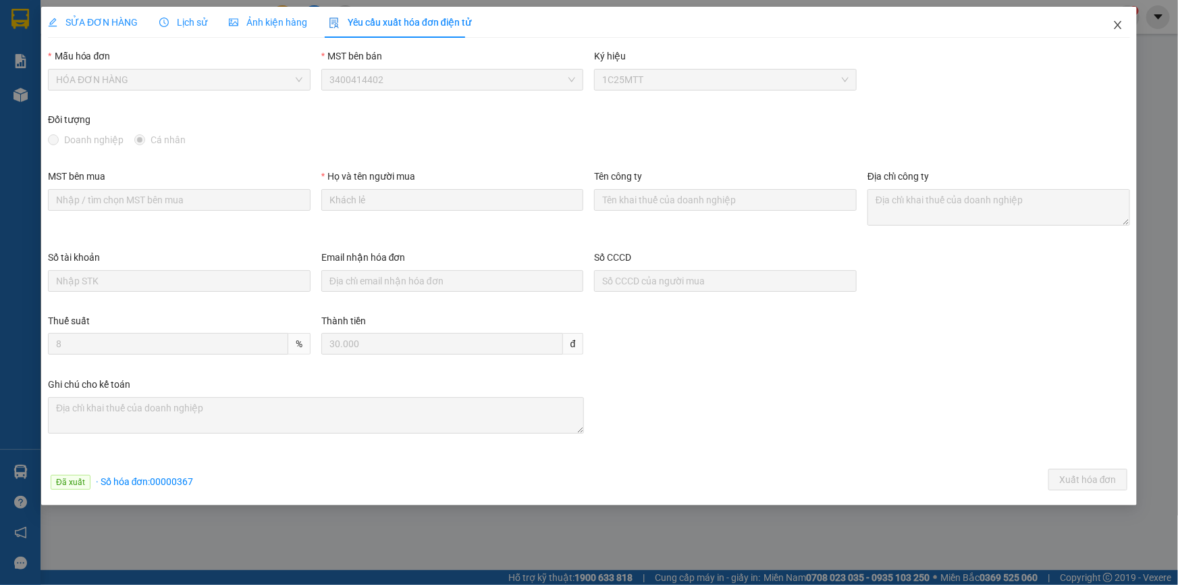
click at [1115, 28] on icon "close" at bounding box center [1117, 25] width 7 height 8
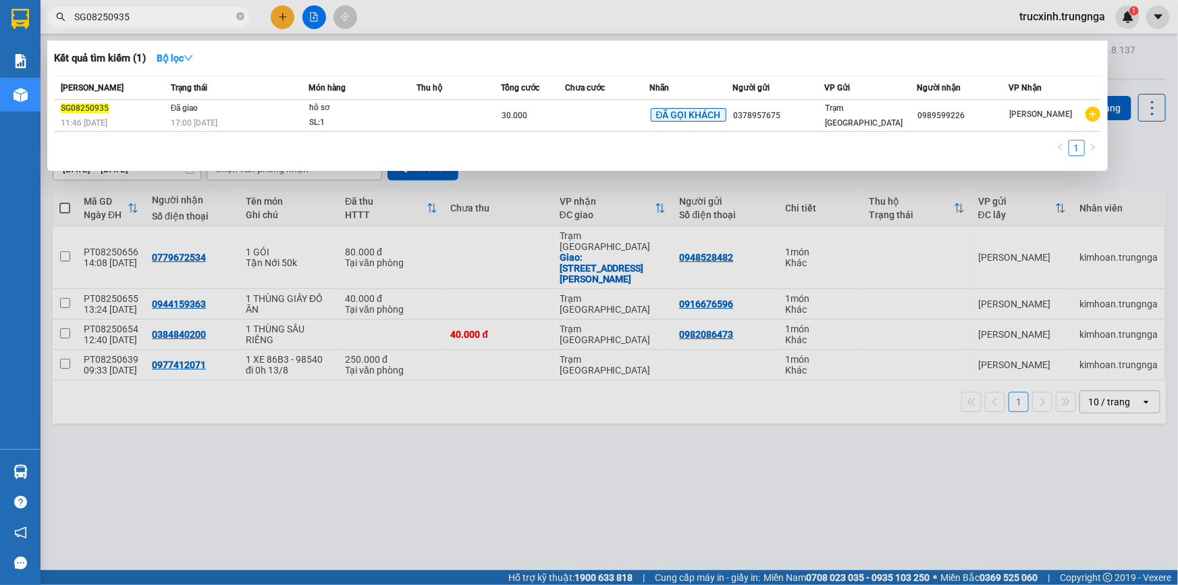
click at [146, 19] on input "SG08250935" at bounding box center [153, 16] width 159 height 15
paste input "8"
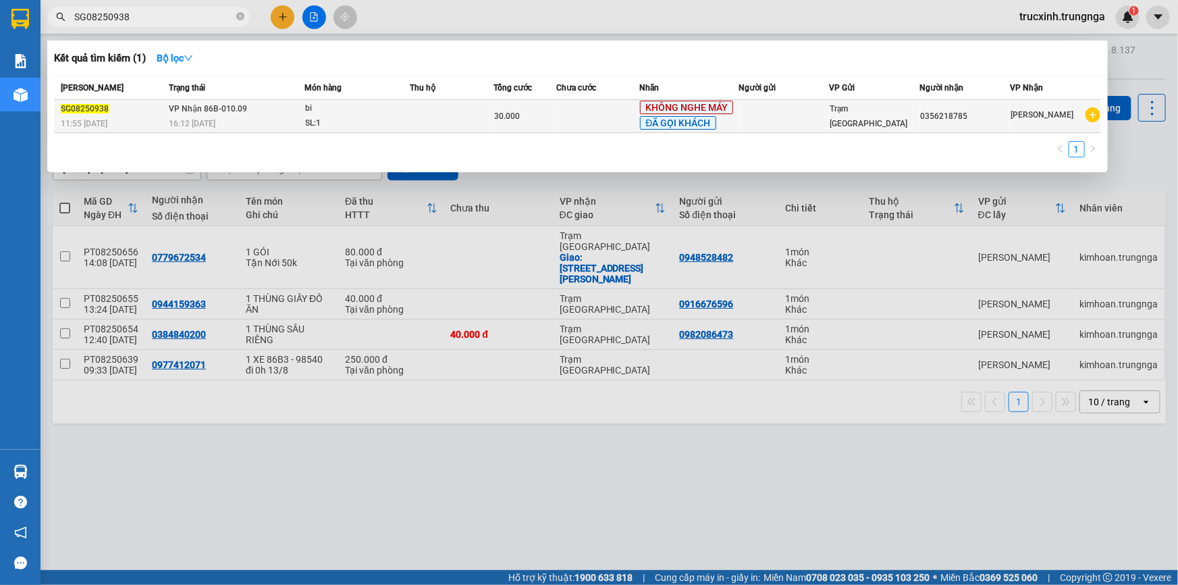
type input "SG08250938"
click at [274, 113] on td "VP Nhận 86B-010.09 16:12 - 11/08" at bounding box center [234, 116] width 139 height 33
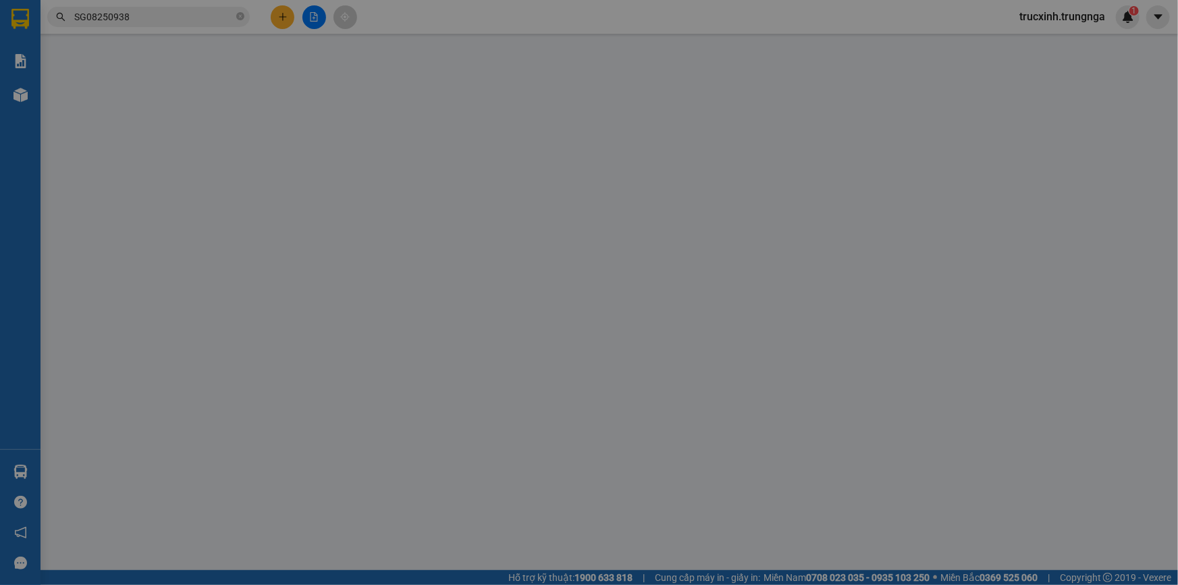
type input "0356218785"
type input "30.000"
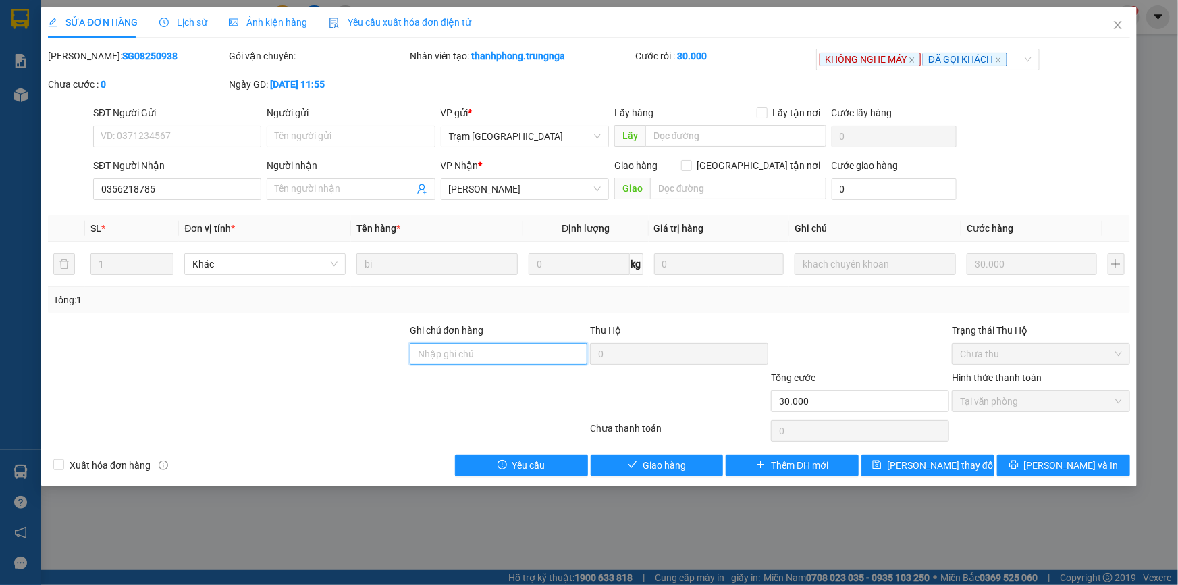
click at [466, 354] on input "Ghi chú đơn hàng" at bounding box center [499, 354] width 178 height 22
type input "CK"
click at [419, 23] on span "Yêu cầu xuất hóa đơn điện tử" at bounding box center [400, 22] width 142 height 11
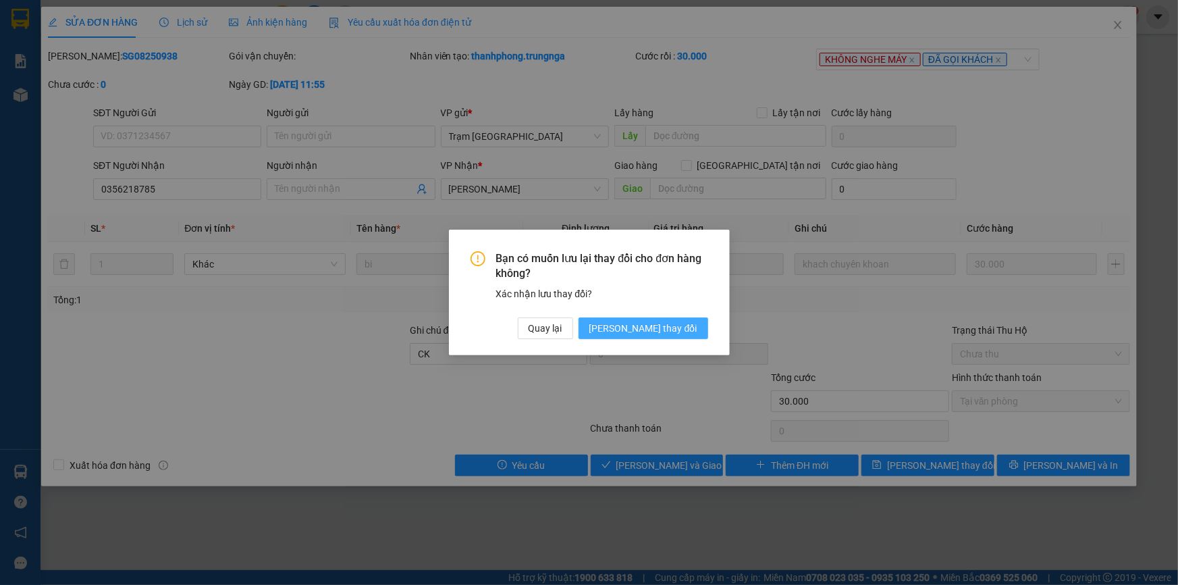
click at [672, 331] on span "Lưu thay đổi" at bounding box center [643, 328] width 108 height 15
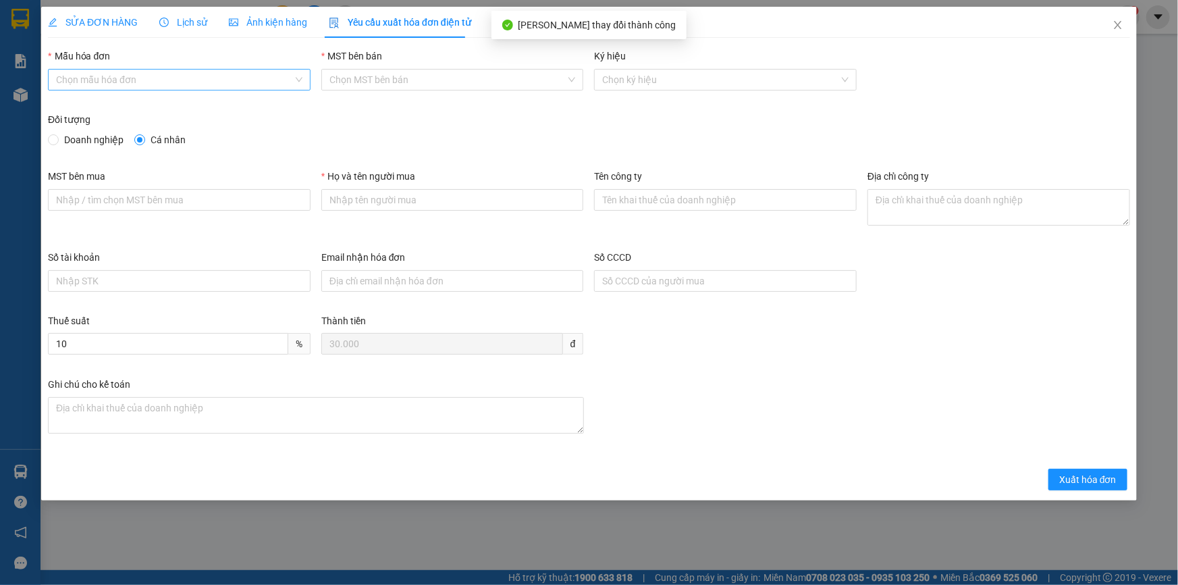
click at [95, 75] on input "Mẫu hóa đơn" at bounding box center [174, 80] width 237 height 20
click at [105, 111] on div "HÓA ĐƠN HÀNG" at bounding box center [179, 106] width 246 height 15
type input "8"
click at [386, 203] on input "Họ và tên người mua" at bounding box center [452, 200] width 263 height 22
type input "Khách lẻ"
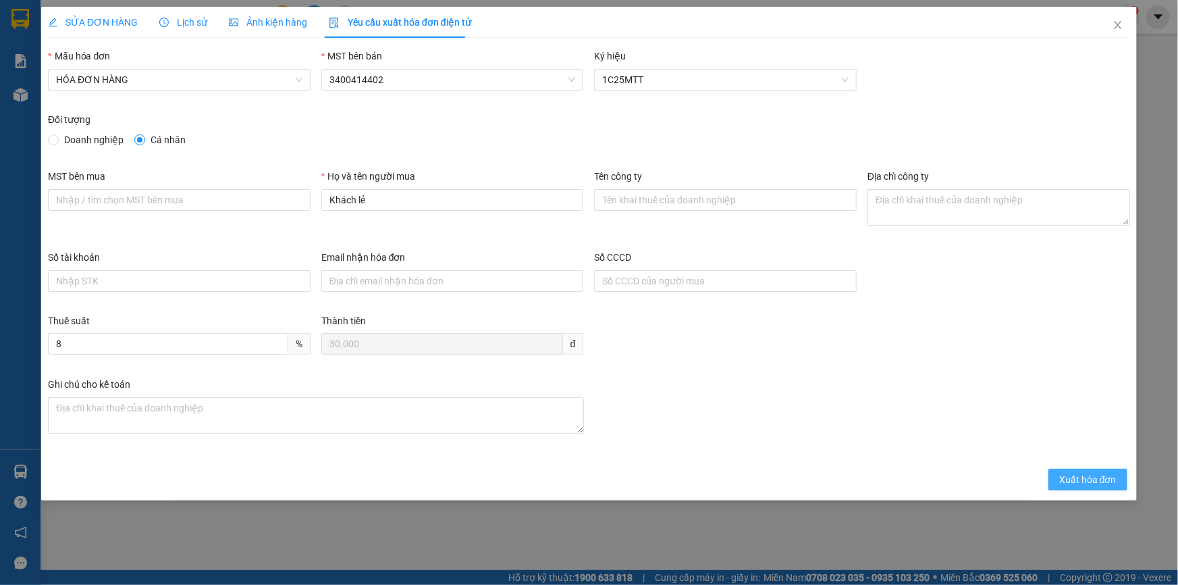
click at [1073, 472] on span "Xuất hóa đơn" at bounding box center [1087, 479] width 57 height 15
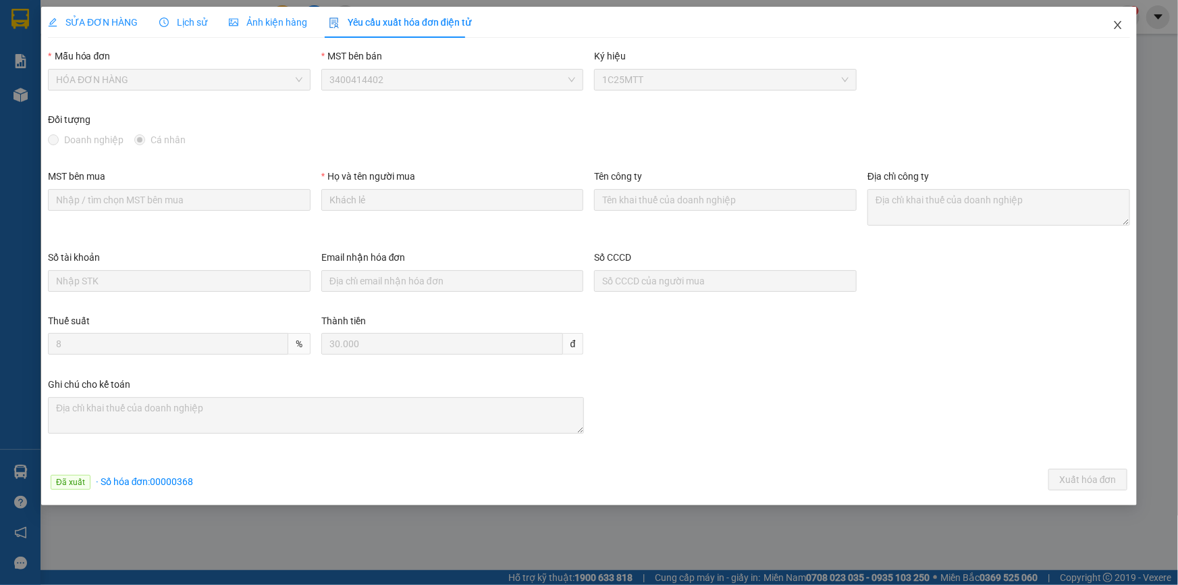
click at [1120, 27] on icon "close" at bounding box center [1117, 25] width 7 height 8
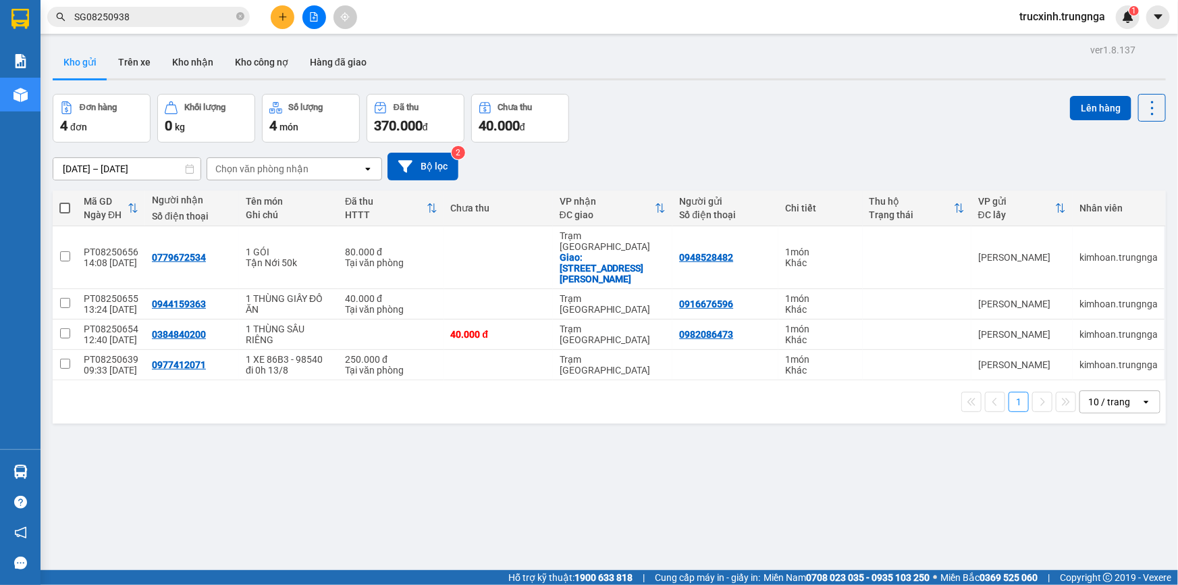
click at [136, 9] on input "SG08250938" at bounding box center [153, 16] width 159 height 15
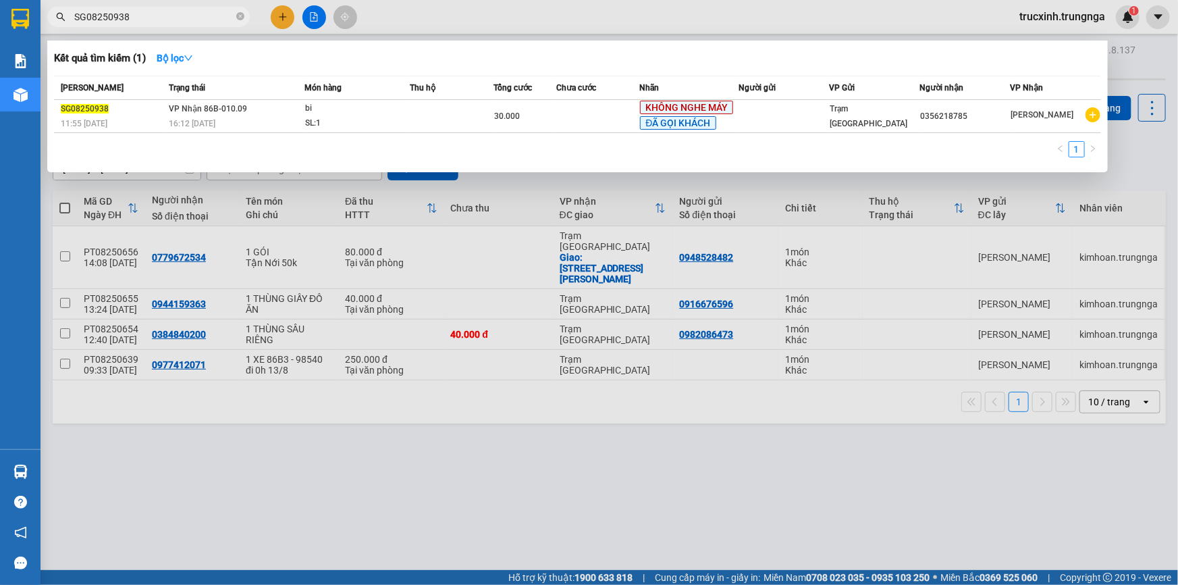
click at [136, 16] on input "SG08250938" at bounding box center [153, 16] width 159 height 15
paste input "43"
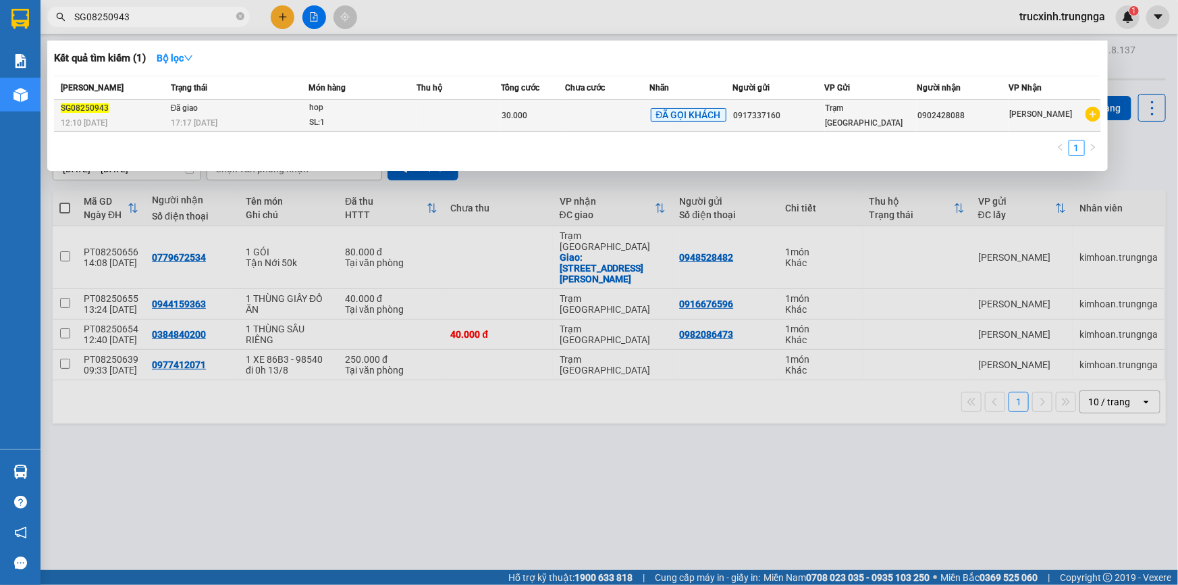
type input "SG08250943"
click at [525, 115] on span "30.000" at bounding box center [515, 115] width 26 height 9
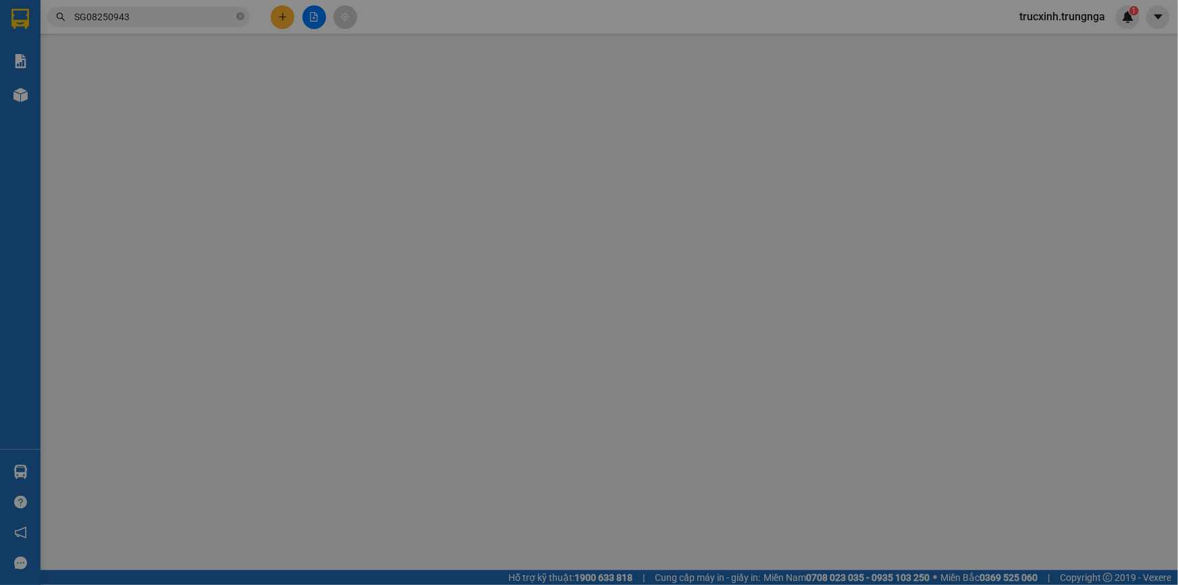
type input "0917337160"
type input "0902428088"
type input "30.000"
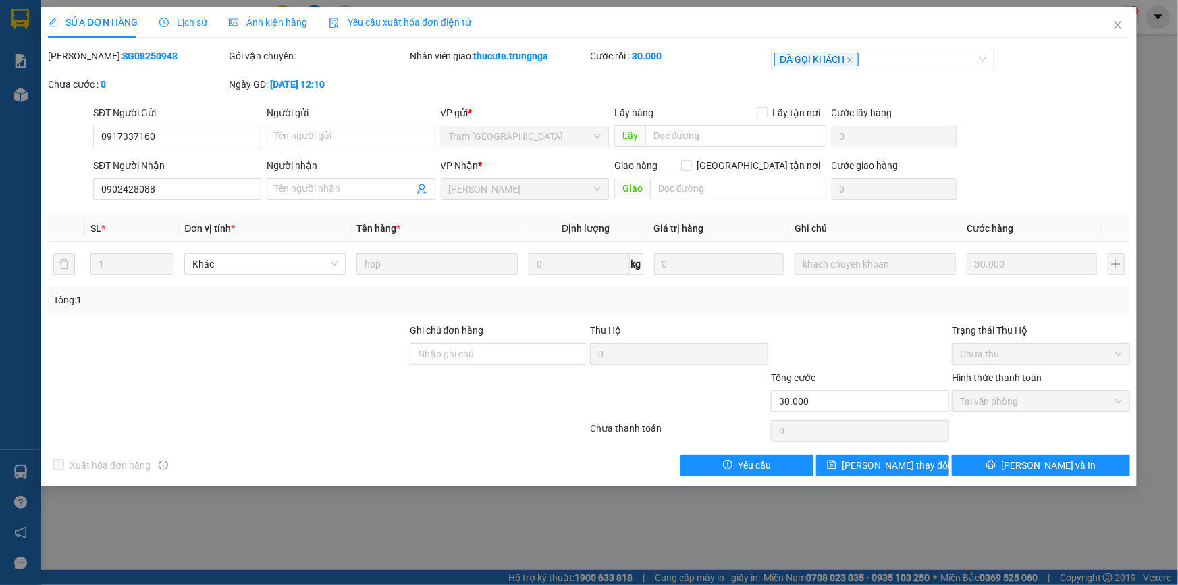
click at [398, 18] on span "Yêu cầu xuất hóa đơn điện tử" at bounding box center [400, 22] width 142 height 11
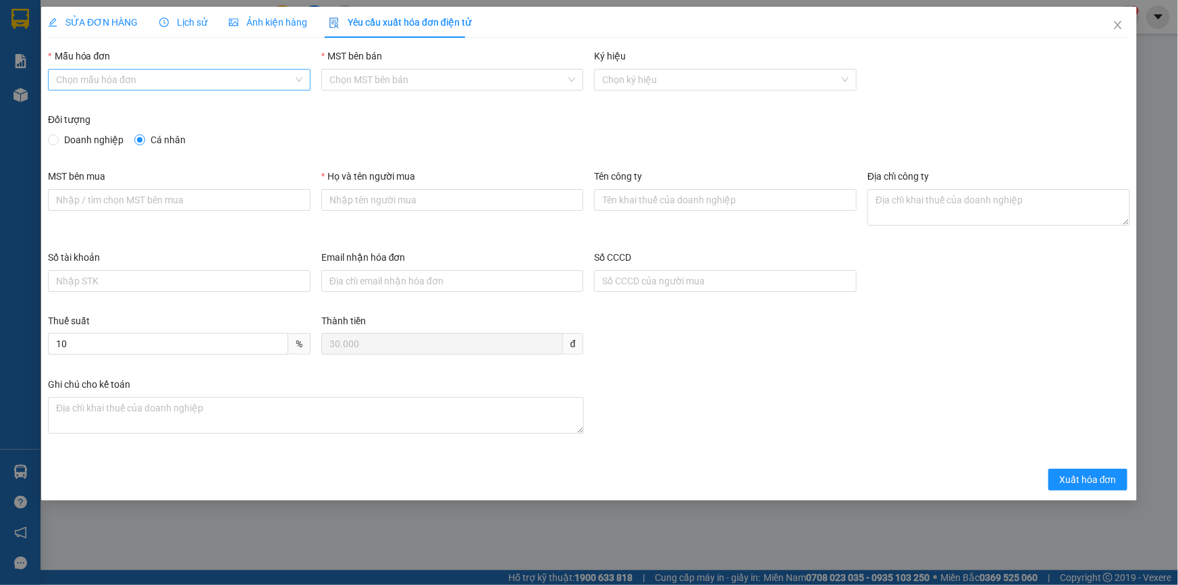
click at [267, 76] on input "Mẫu hóa đơn" at bounding box center [174, 80] width 237 height 20
click at [165, 108] on div "HÓA ĐƠN HÀNG" at bounding box center [179, 106] width 246 height 15
type input "8"
drag, startPoint x: 393, startPoint y: 201, endPoint x: 402, endPoint y: 210, distance: 12.9
click at [393, 201] on input "Họ và tên người mua" at bounding box center [452, 200] width 263 height 22
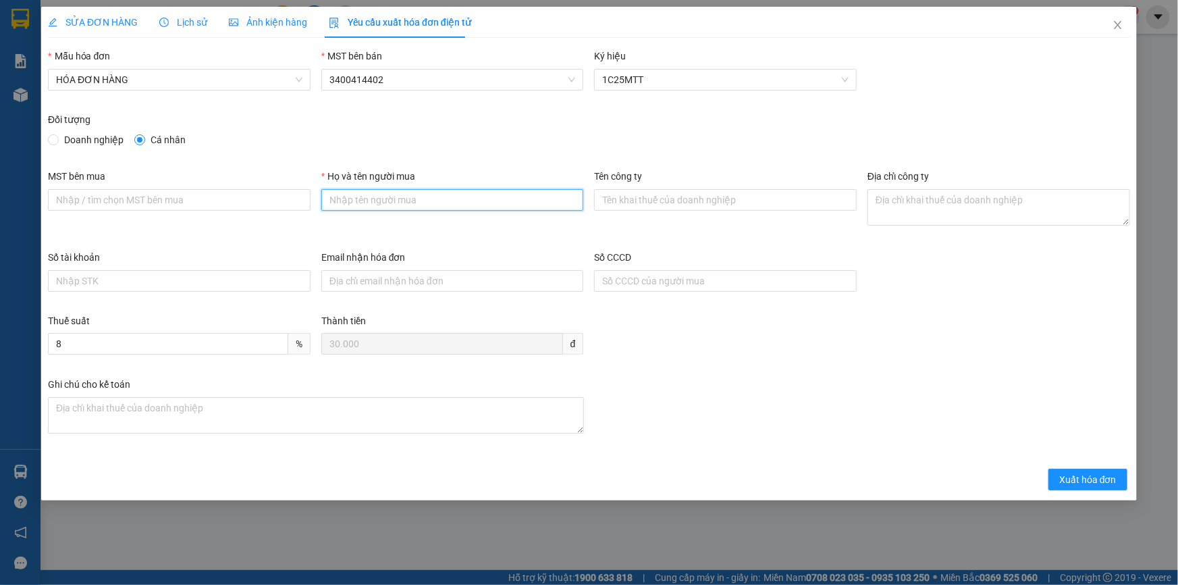
type input "Khách lẻ"
click at [1089, 472] on span "Xuất hóa đơn" at bounding box center [1087, 479] width 57 height 15
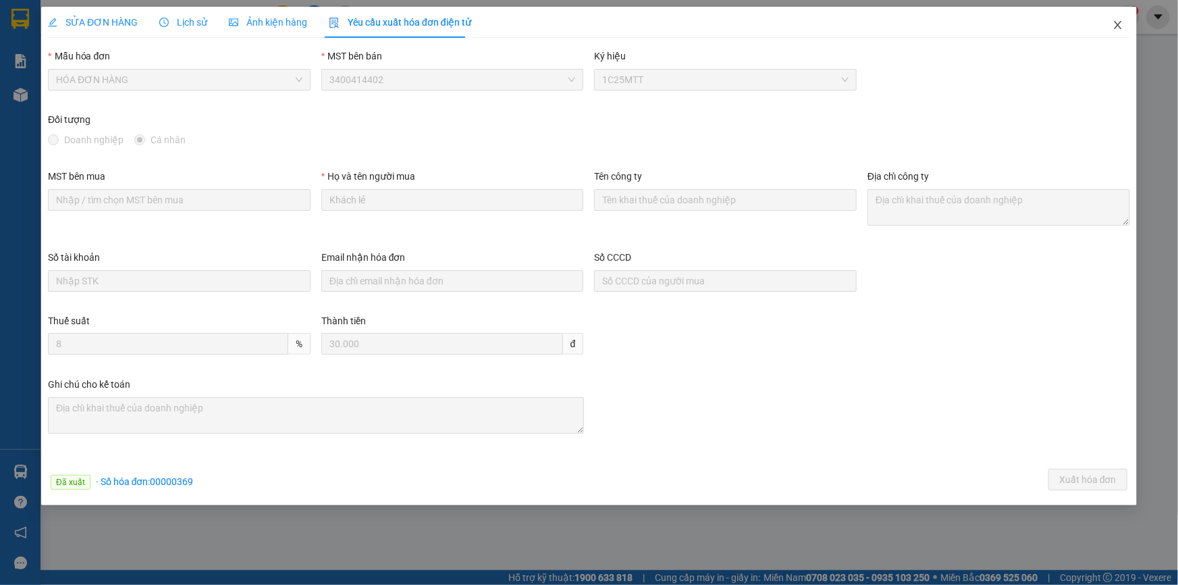
click at [1114, 26] on icon "close" at bounding box center [1118, 25] width 11 height 11
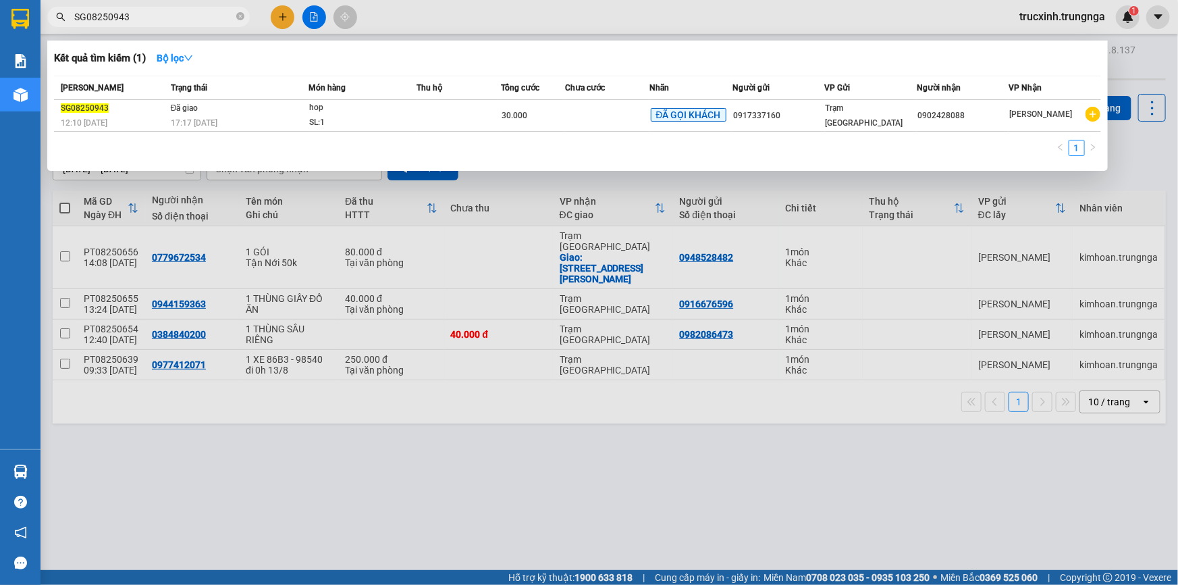
click at [130, 14] on input "SG08250943" at bounding box center [153, 16] width 159 height 15
paste input "51"
type input "SG08250951"
click at [552, 117] on div "100.000" at bounding box center [533, 115] width 62 height 15
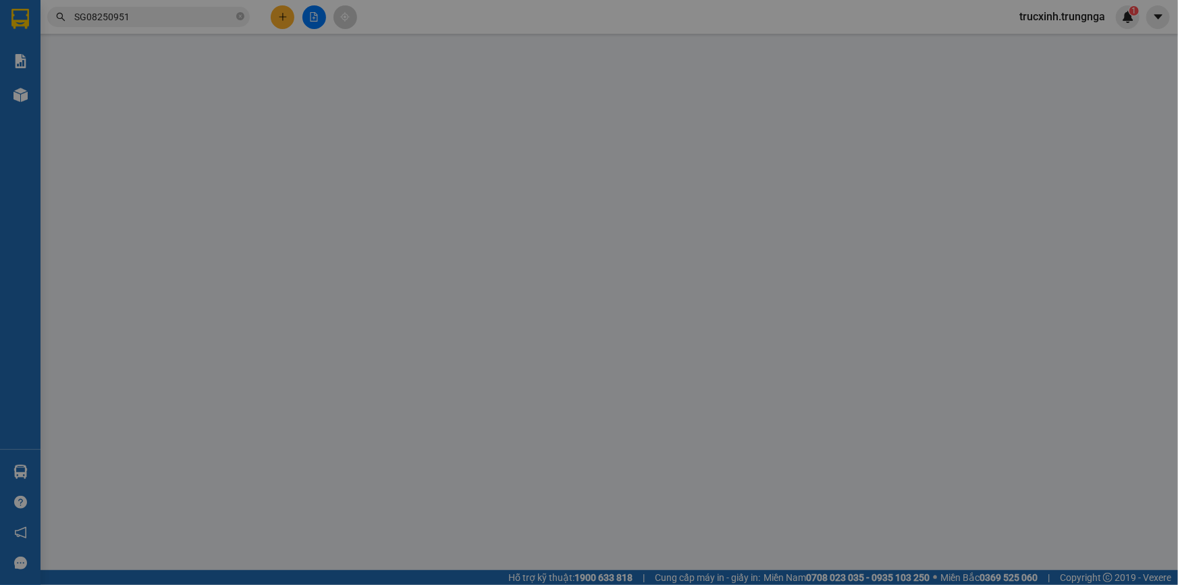
type input "0866201572"
type input "0919606262"
type input "100.000"
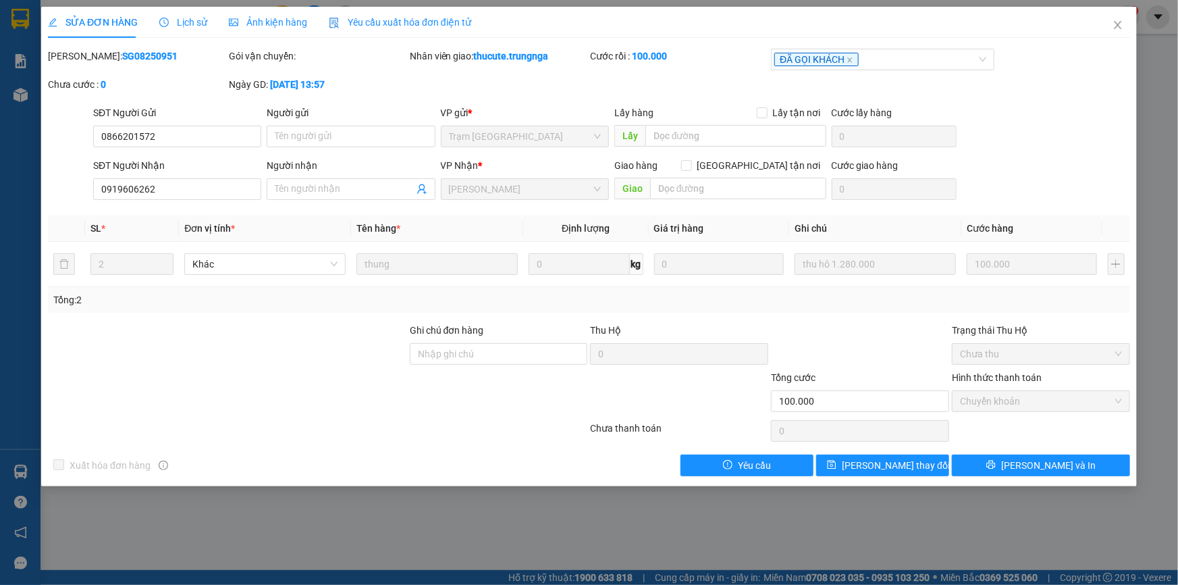
click at [438, 22] on span "Yêu cầu xuất hóa đơn điện tử" at bounding box center [400, 22] width 142 height 11
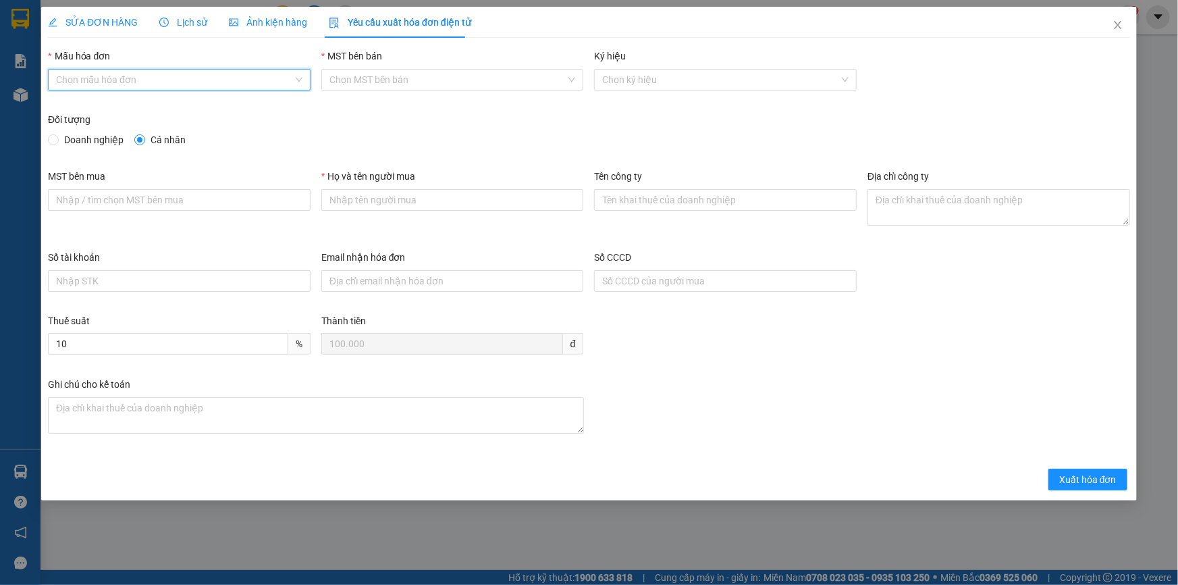
click at [202, 80] on input "Mẫu hóa đơn" at bounding box center [174, 80] width 237 height 20
click at [178, 107] on div "HÓA ĐƠN HÀNG" at bounding box center [179, 106] width 246 height 15
type input "8"
drag, startPoint x: 371, startPoint y: 205, endPoint x: 377, endPoint y: 209, distance: 7.7
click at [371, 205] on input "Họ và tên người mua" at bounding box center [452, 200] width 263 height 22
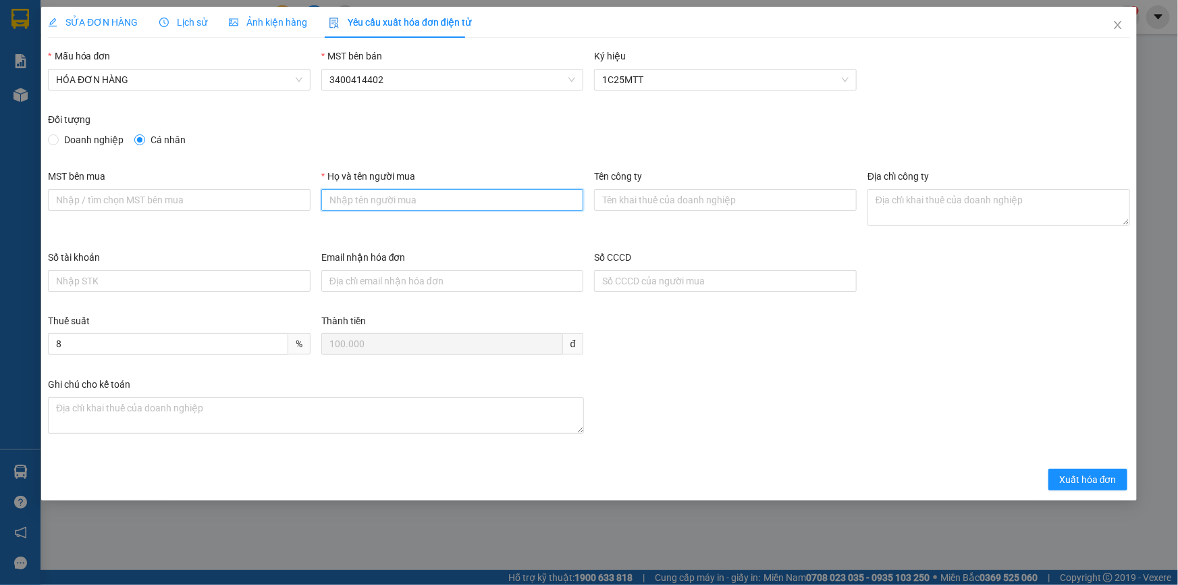
type input "Khách lẻ"
click at [1094, 479] on span "Xuất hóa đơn" at bounding box center [1087, 479] width 57 height 15
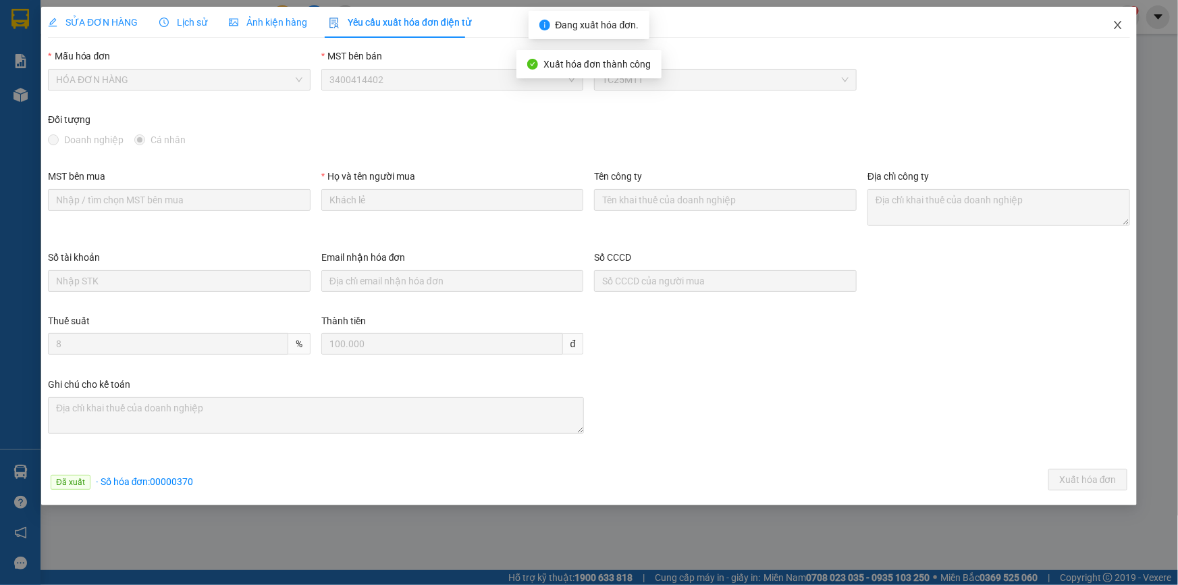
click at [1125, 25] on span "Close" at bounding box center [1118, 26] width 38 height 38
